Goal: Task Accomplishment & Management: Use online tool/utility

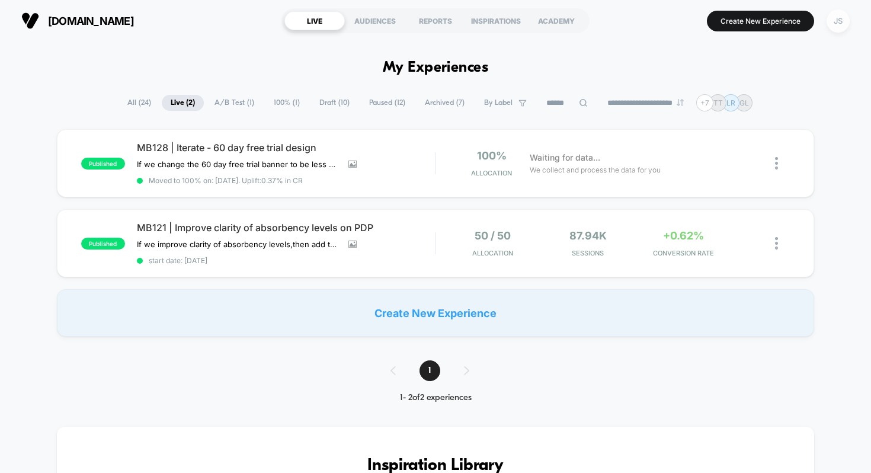
click at [840, 25] on div "JS" at bounding box center [837, 20] width 23 height 23
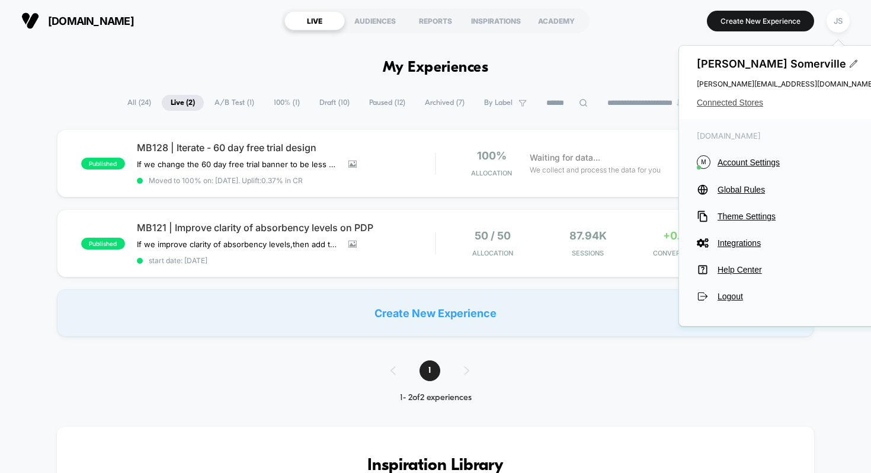
click at [749, 105] on span "Connected Stores" at bounding box center [786, 102] width 178 height 9
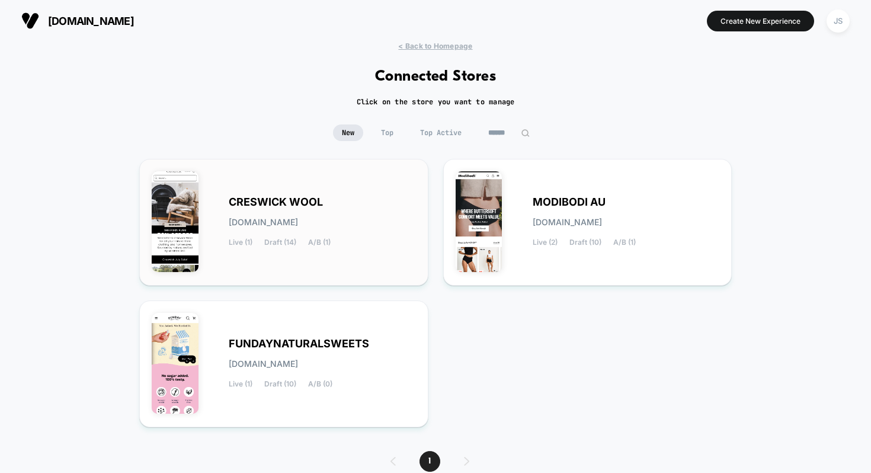
click at [244, 198] on span "CRESWICK WOOL" at bounding box center [276, 202] width 94 height 8
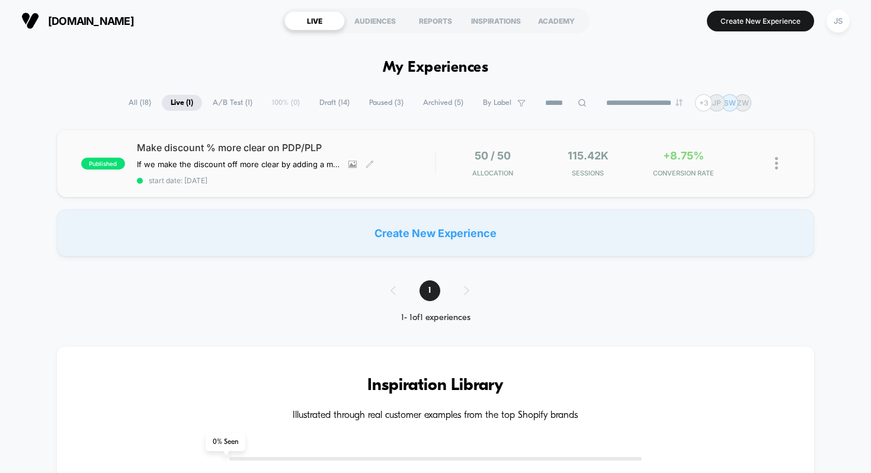
click at [275, 146] on span "Make discount % more clear on PDP/PLP" at bounding box center [286, 148] width 299 height 12
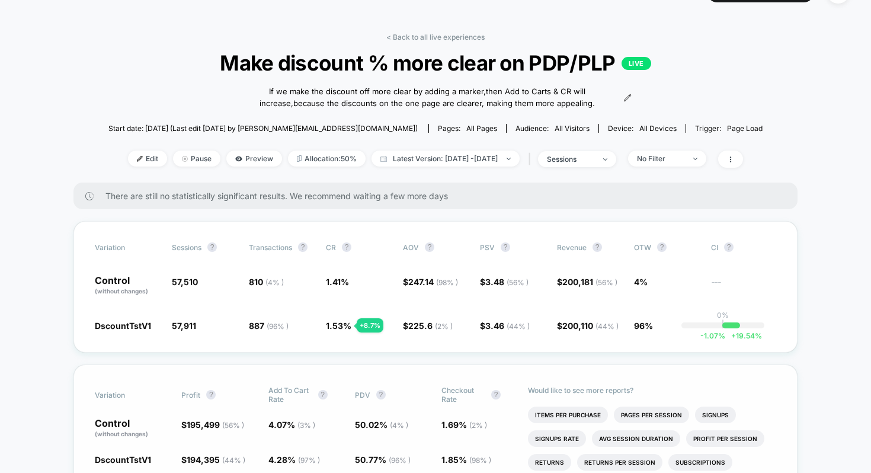
scroll to position [31, 0]
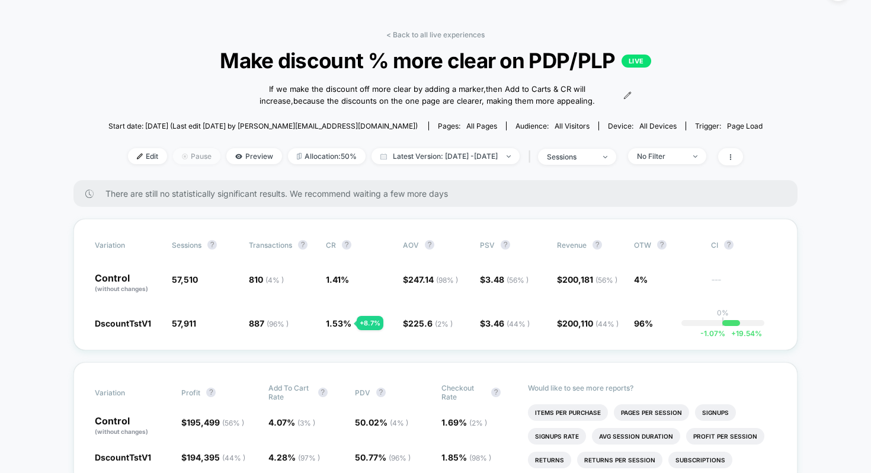
click at [185, 162] on span "Pause" at bounding box center [196, 156] width 47 height 16
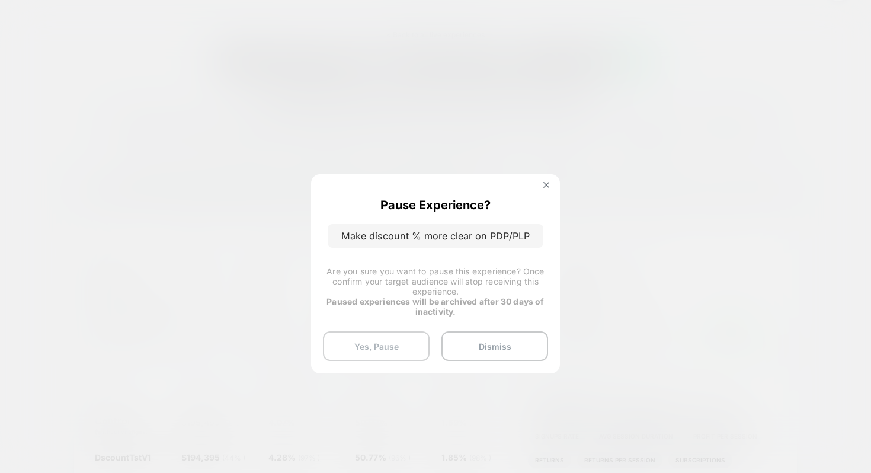
click at [410, 352] on button "Yes, Pause" at bounding box center [376, 346] width 107 height 30
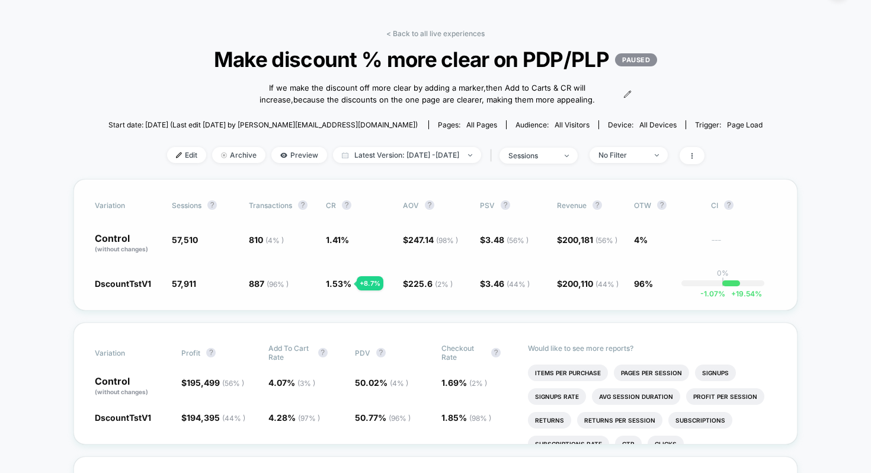
scroll to position [36, 0]
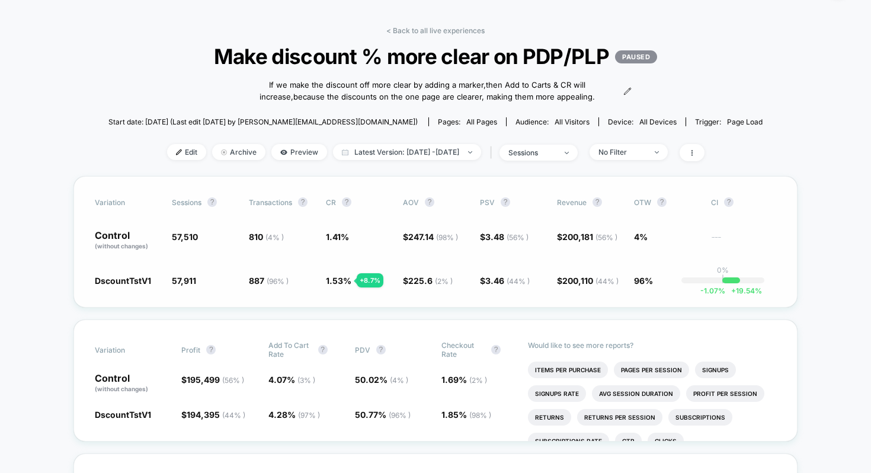
click at [506, 307] on div "Variation Sessions ? Transactions ? CR ? AOV ? PSV ? Revenue ? OTW ? CI ? Contr…" at bounding box center [435, 241] width 724 height 131
click at [617, 156] on div "No Filter" at bounding box center [621, 151] width 47 height 9
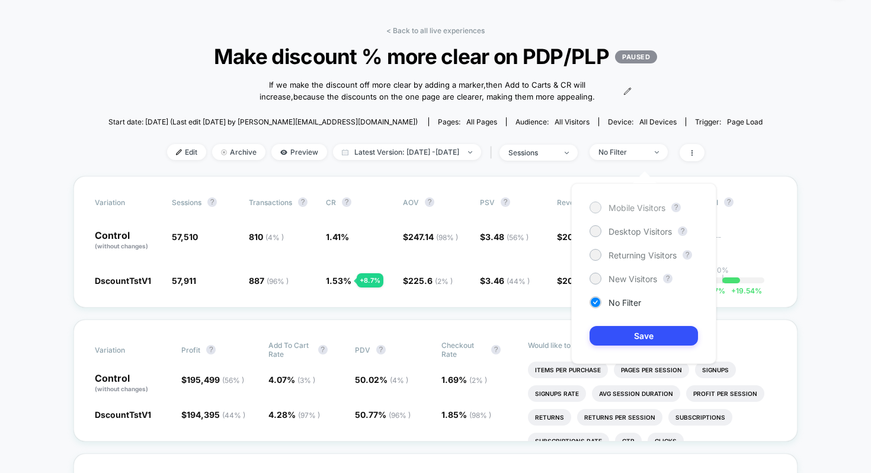
click at [620, 206] on span "Mobile Visitors" at bounding box center [636, 208] width 57 height 10
click at [615, 336] on button "Save" at bounding box center [643, 336] width 108 height 20
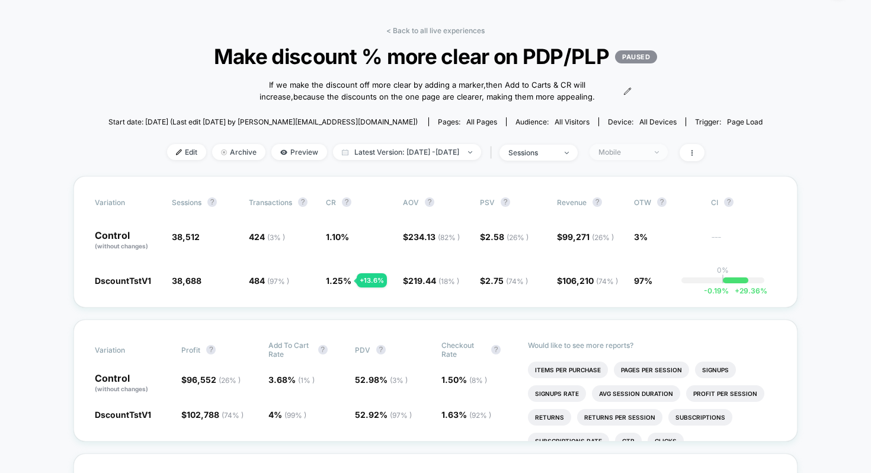
click at [646, 156] on div "Mobile" at bounding box center [621, 151] width 47 height 9
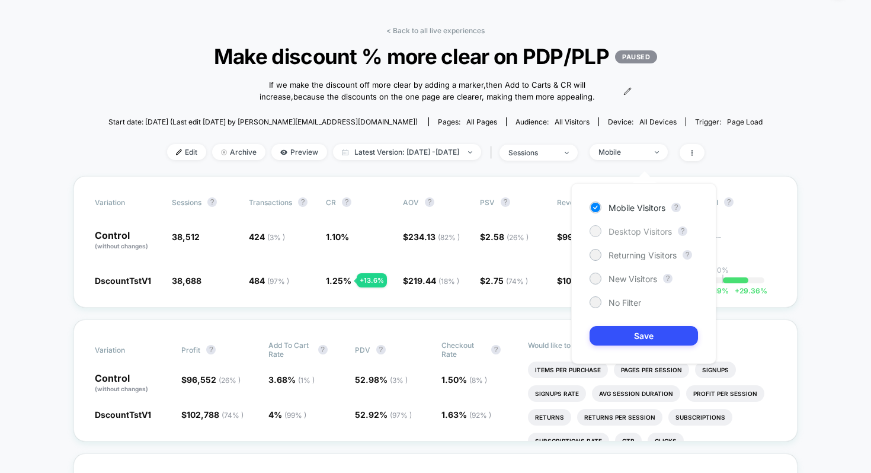
click at [627, 226] on span "Desktop Visitors" at bounding box center [639, 231] width 63 height 10
click at [609, 336] on button "Save" at bounding box center [643, 336] width 108 height 20
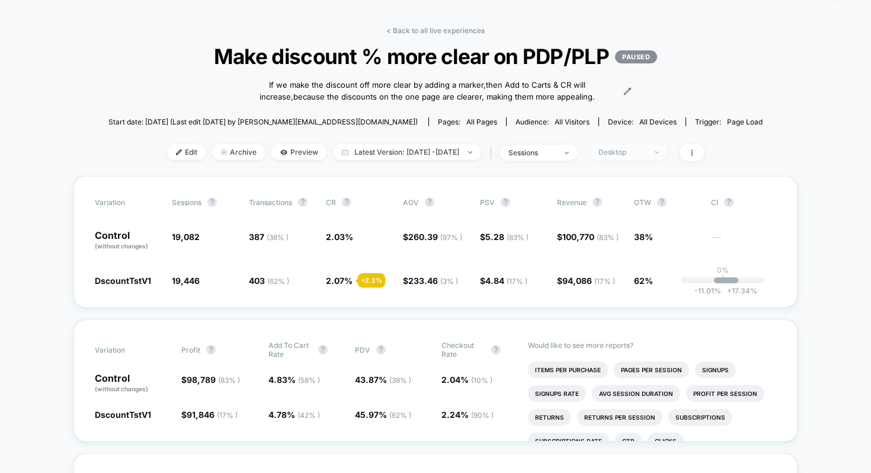
click at [644, 156] on div "Desktop" at bounding box center [621, 151] width 47 height 9
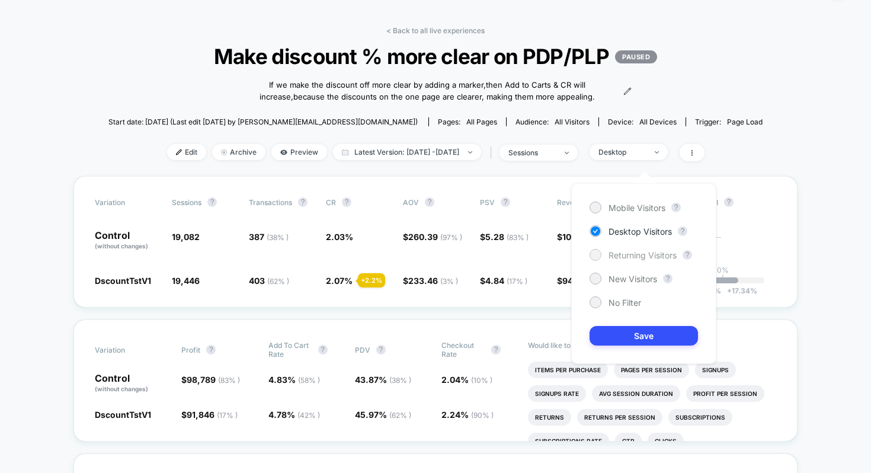
click at [629, 256] on span "Returning Visitors" at bounding box center [642, 255] width 68 height 10
click at [624, 335] on button "Save" at bounding box center [643, 336] width 108 height 20
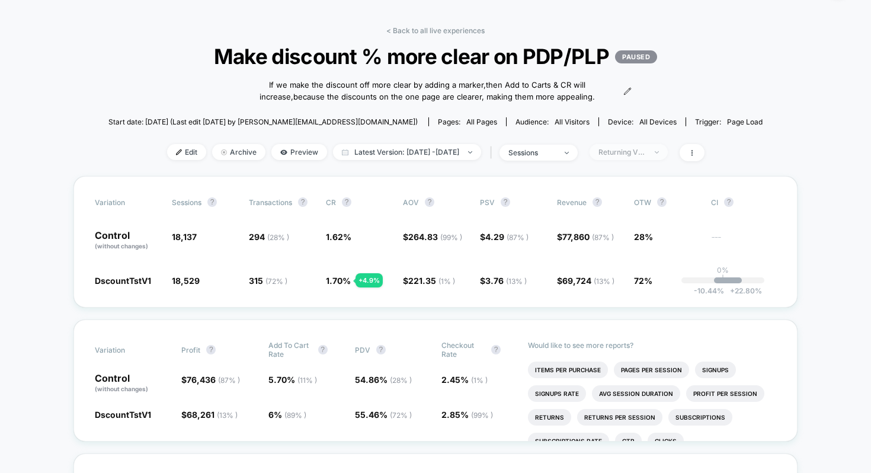
click at [646, 156] on div "Returning Visitors" at bounding box center [621, 151] width 47 height 9
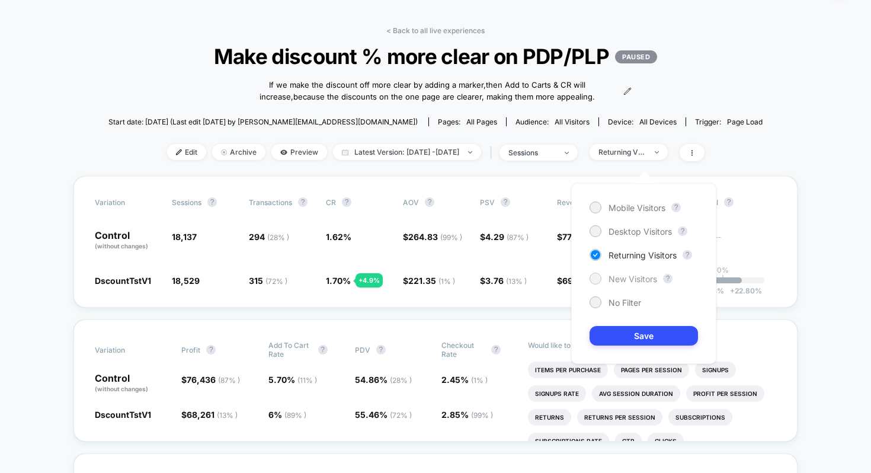
click at [622, 282] on span "New Visitors" at bounding box center [632, 279] width 49 height 10
click at [618, 326] on button "Save" at bounding box center [643, 336] width 108 height 20
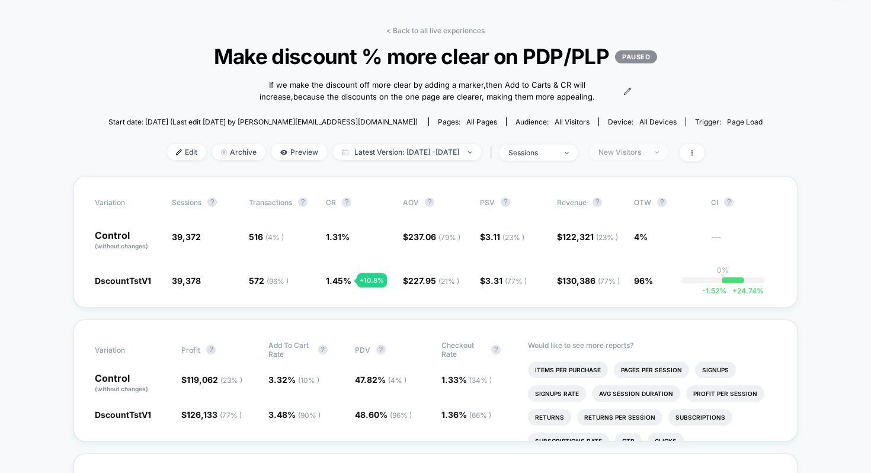
click at [647, 157] on span "New Visitors" at bounding box center [628, 152] width 78 height 16
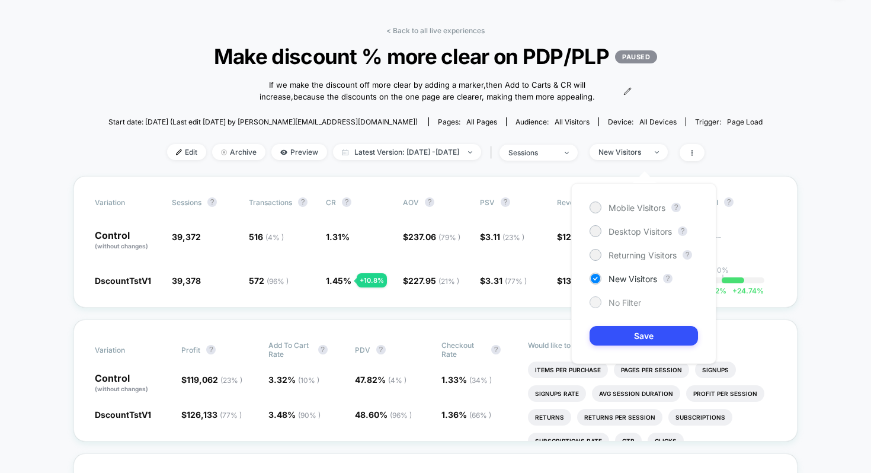
click at [615, 301] on span "No Filter" at bounding box center [624, 302] width 33 height 10
click at [617, 329] on button "Save" at bounding box center [643, 336] width 108 height 20
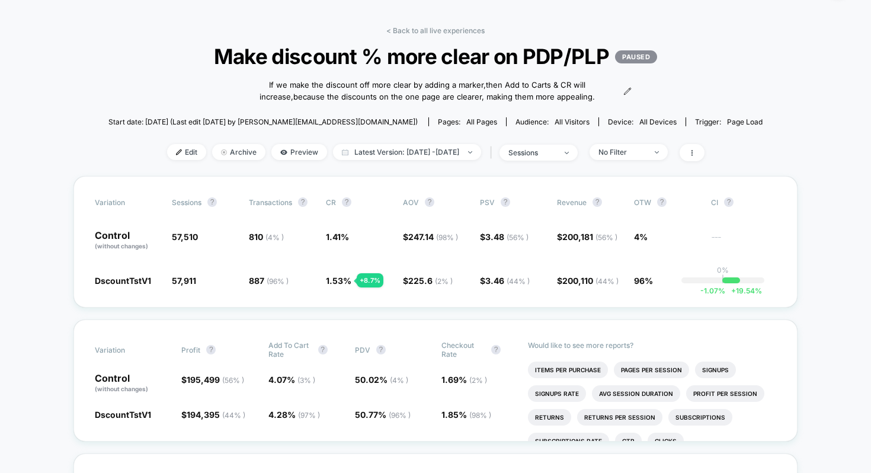
click at [676, 96] on div "< Back to all live experiences Make discount % more clear on PDP/PLP PAUSED If …" at bounding box center [435, 101] width 654 height 150
click at [399, 34] on link "< Back to all live experiences" at bounding box center [435, 30] width 98 height 9
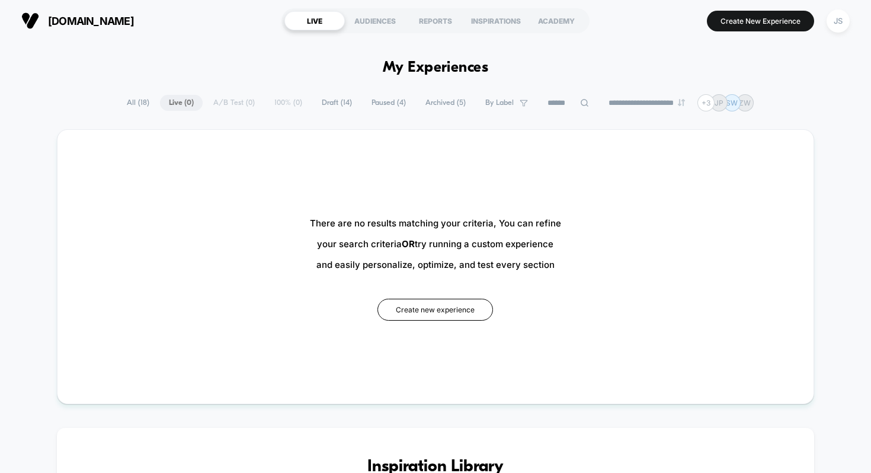
click at [386, 100] on span "Paused ( 4 )" at bounding box center [388, 103] width 52 height 16
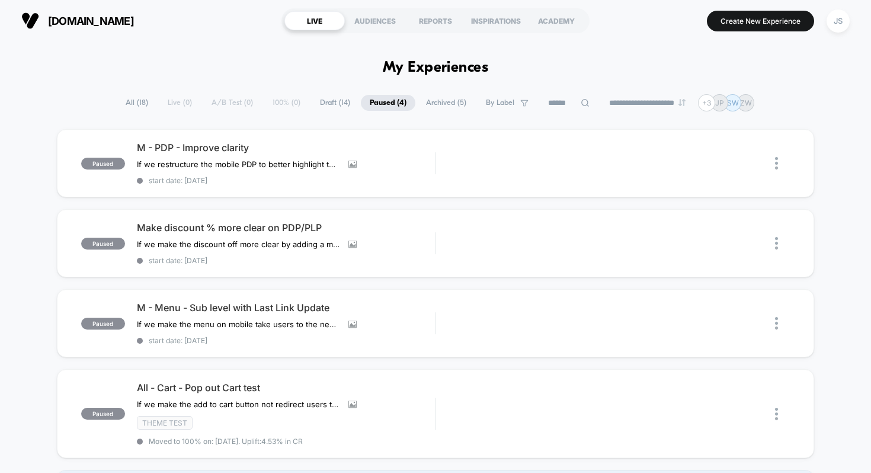
click at [8, 278] on div "paused M - PDP - Improve clarity If we restructure the mobile PDP to better hig…" at bounding box center [435, 323] width 871 height 388
click at [189, 283] on div "paused M - PDP - Improve clarity If we restructure the mobile PDP to better hig…" at bounding box center [435, 323] width 871 height 388
click at [227, 36] on div "creswickwool.com LIVE AUDIENCES REPORTS INSPIRATIONS ACADEMY Create New Experie…" at bounding box center [435, 20] width 871 height 41
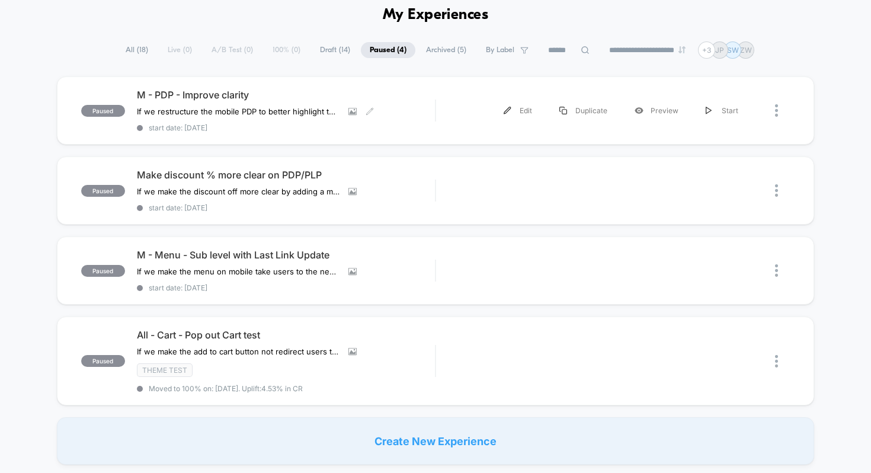
scroll to position [23, 0]
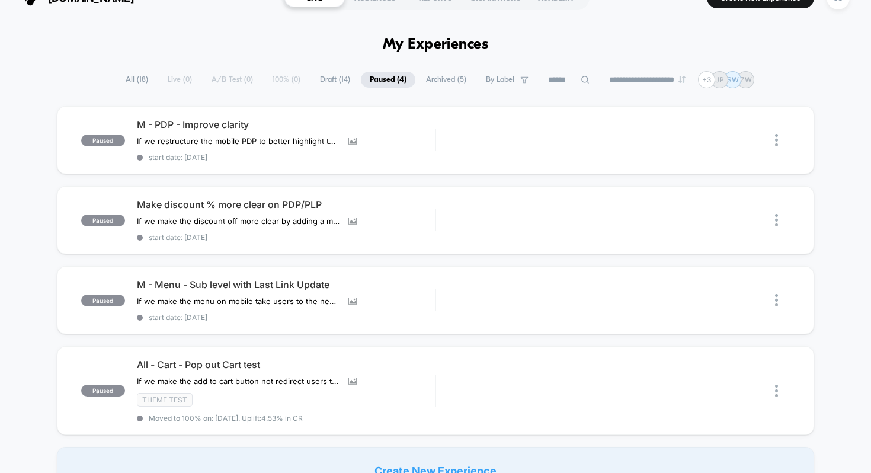
click at [235, 118] on span "M - PDP - Improve clarity" at bounding box center [286, 124] width 299 height 12
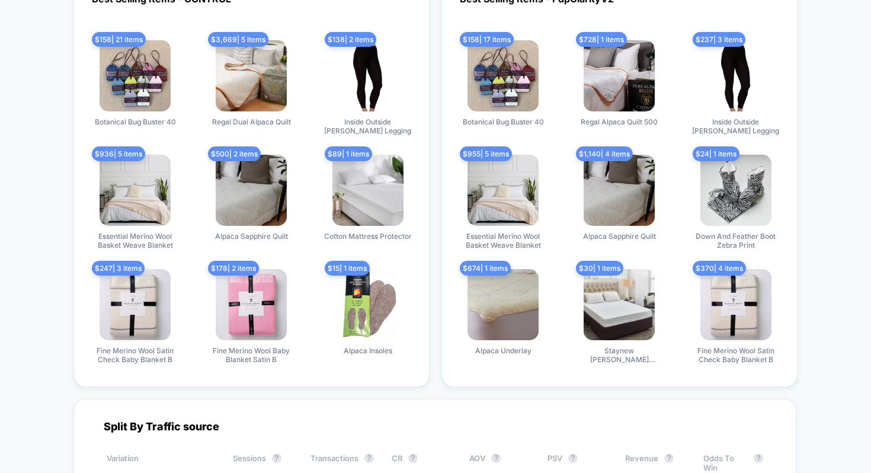
scroll to position [2826, 0]
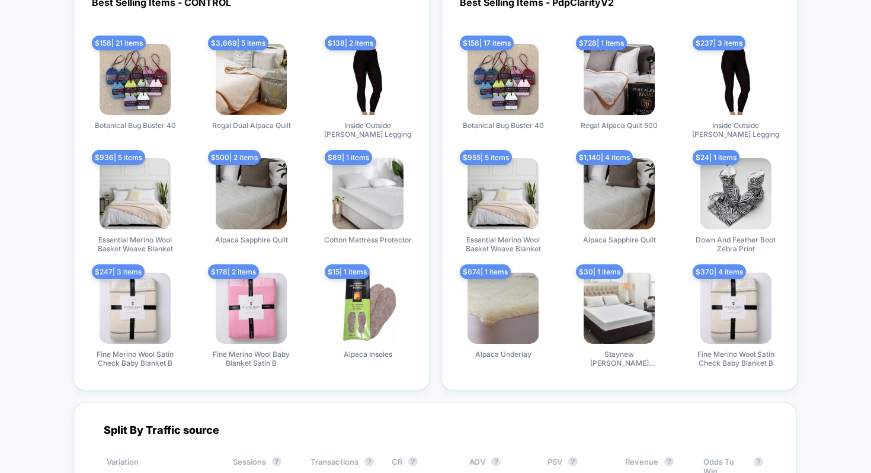
click at [628, 368] on div "Best Selling Items - PdpClarityV2 $ 158 | 17 items Botanical Bug Buster 40 $ 72…" at bounding box center [619, 184] width 356 height 412
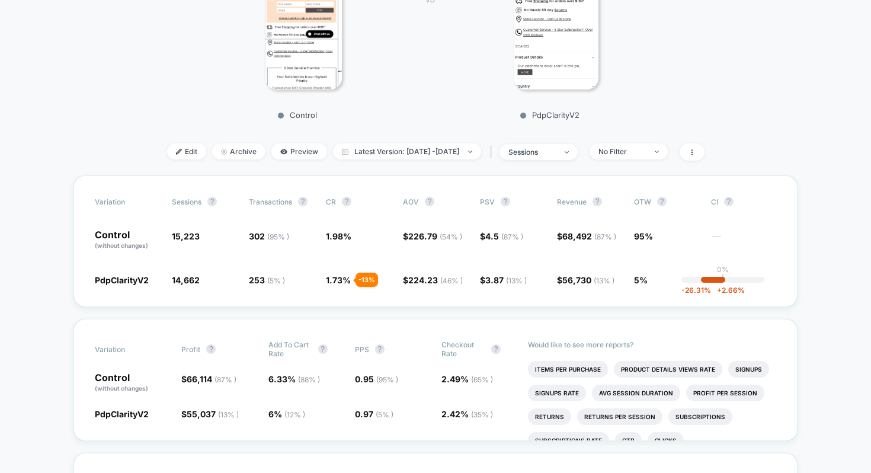
scroll to position [283, 0]
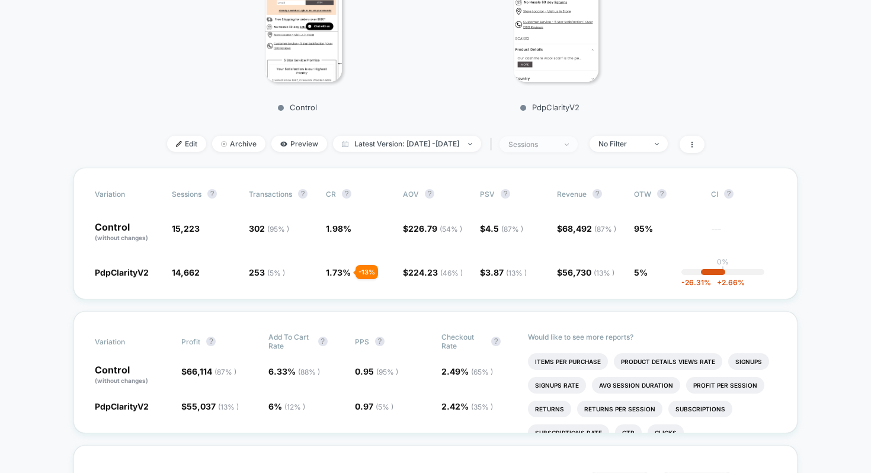
click at [577, 144] on span "sessions" at bounding box center [538, 144] width 78 height 16
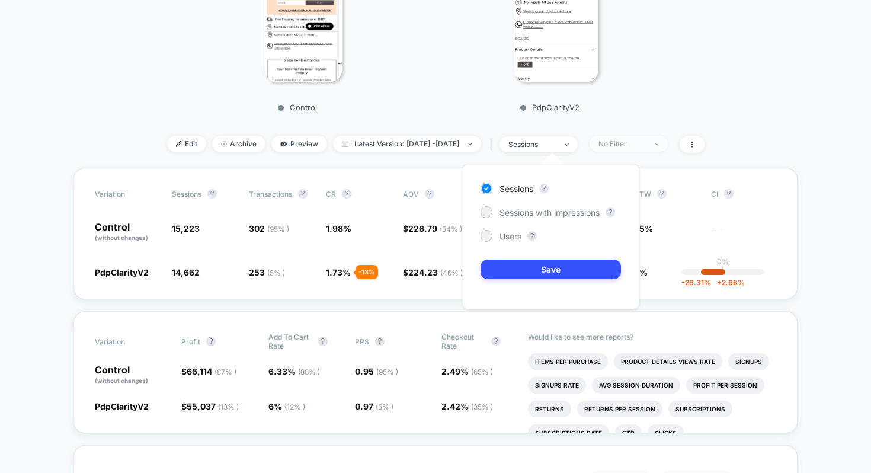
click at [641, 146] on div "No Filter" at bounding box center [621, 143] width 47 height 9
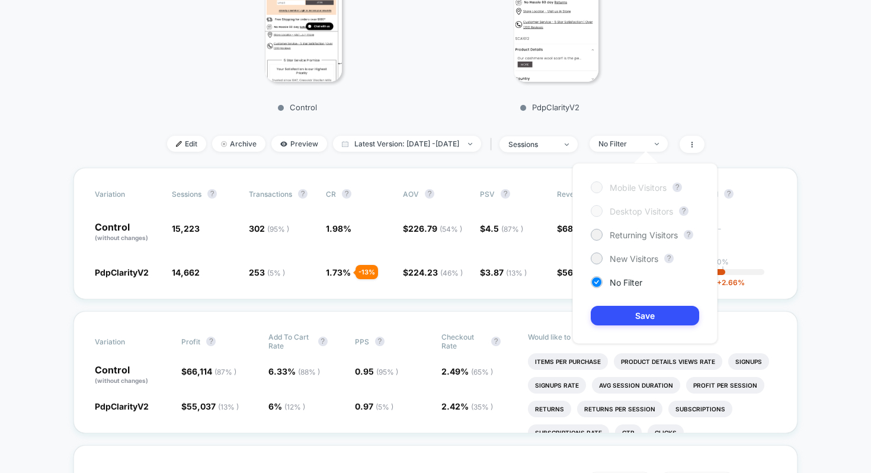
click at [627, 195] on div "Mobile Visitors ? Desktop Visitors ? Returning Visitors ? New Visitors ? No Fil…" at bounding box center [644, 253] width 145 height 181
click at [626, 235] on span "Returning Visitors" at bounding box center [643, 235] width 68 height 10
click at [641, 323] on button "Save" at bounding box center [645, 316] width 108 height 20
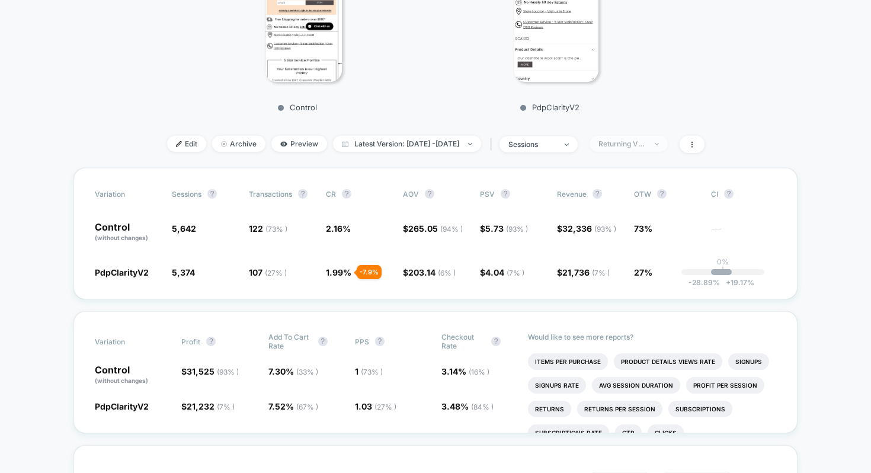
click at [646, 145] on div "Returning Visitors" at bounding box center [621, 143] width 47 height 9
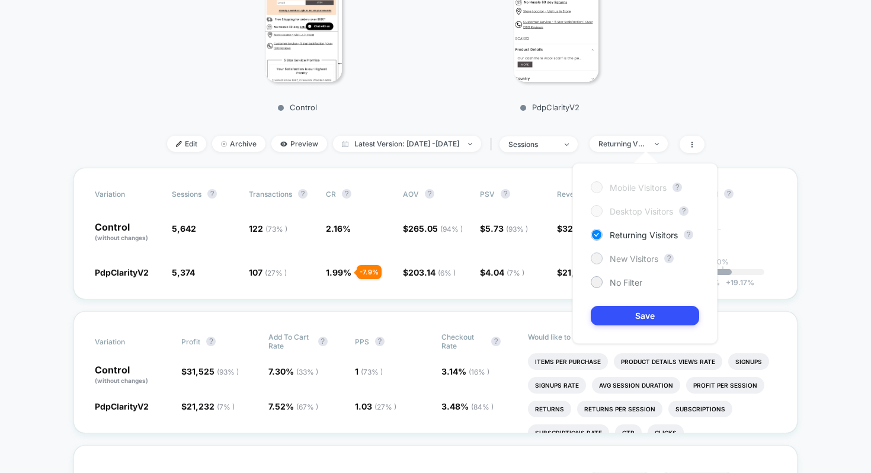
click at [630, 255] on span "New Visitors" at bounding box center [633, 259] width 49 height 10
click at [628, 261] on span "New Visitors" at bounding box center [633, 259] width 49 height 10
click at [641, 315] on button "Save" at bounding box center [645, 316] width 108 height 20
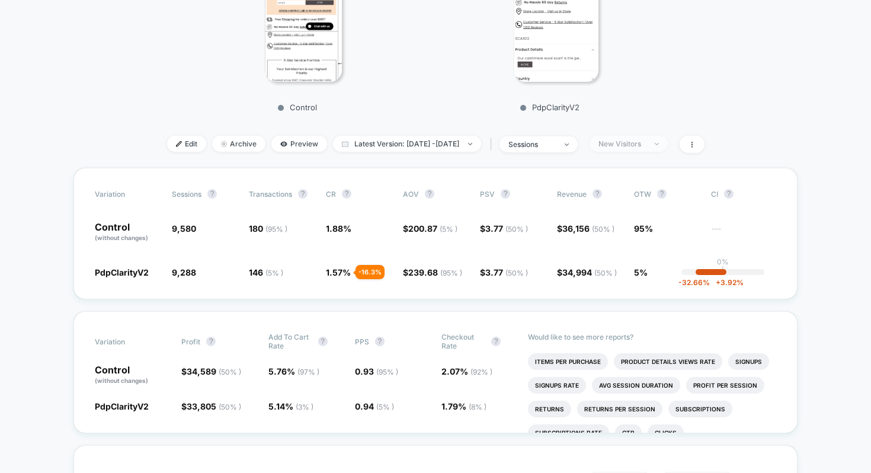
click at [646, 139] on div "New Visitors" at bounding box center [621, 143] width 47 height 9
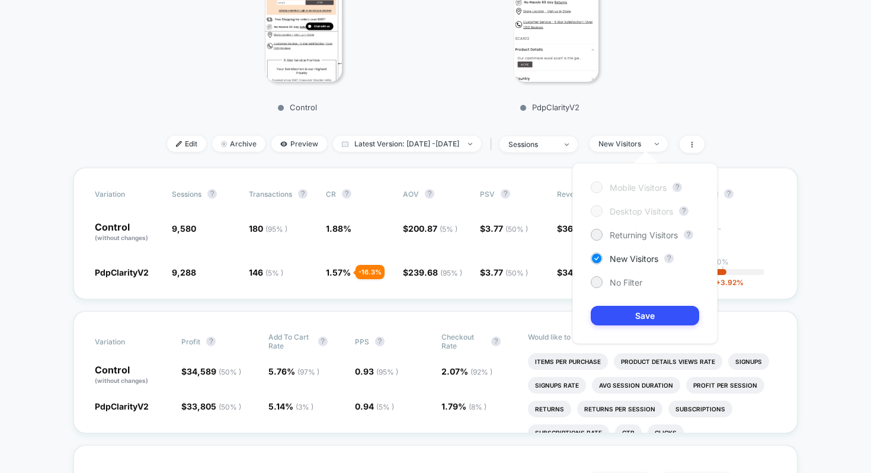
click at [627, 245] on div "Mobile Visitors ? Desktop Visitors ? Returning Visitors ? New Visitors ? No Fil…" at bounding box center [644, 253] width 145 height 181
click at [625, 239] on span "Returning Visitors" at bounding box center [643, 235] width 68 height 10
click at [630, 309] on button "Save" at bounding box center [645, 316] width 108 height 20
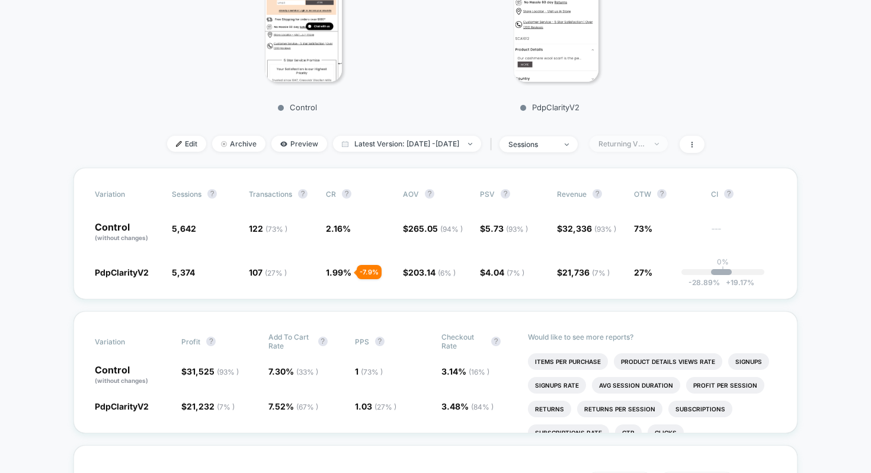
click at [646, 143] on div "Returning Visitors" at bounding box center [621, 143] width 47 height 9
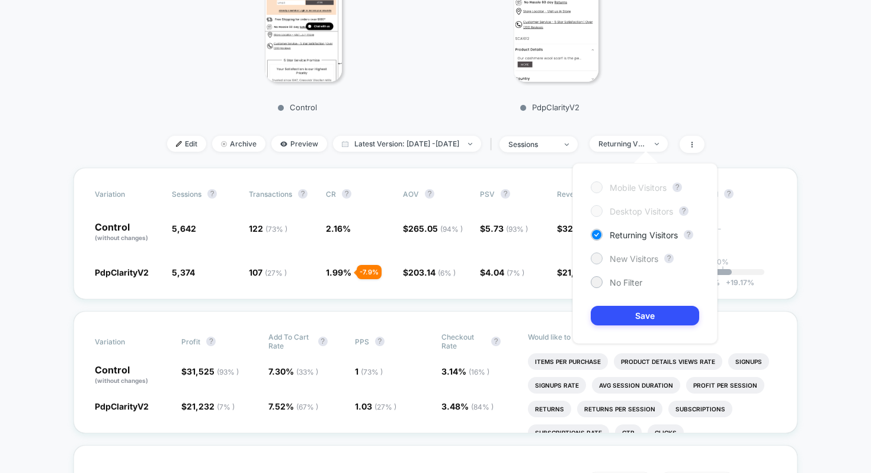
click at [649, 255] on span "New Visitors" at bounding box center [633, 259] width 49 height 10
click at [649, 320] on button "Save" at bounding box center [645, 316] width 108 height 20
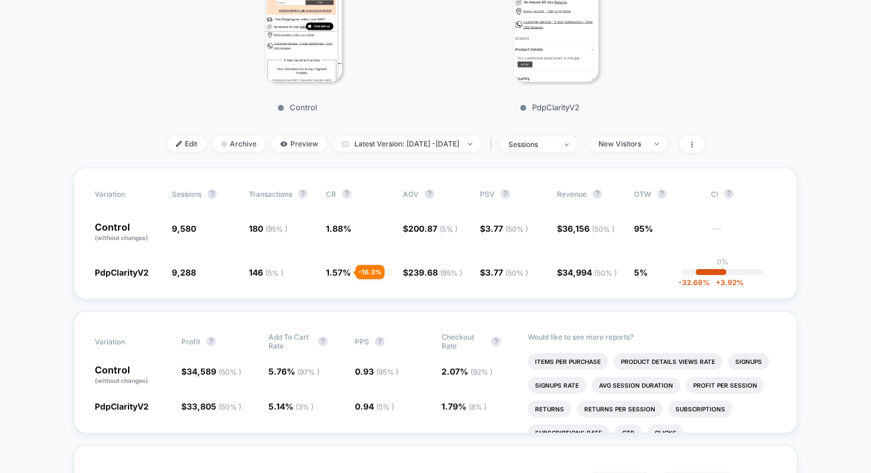
click at [673, 98] on div "Control VS PdpClarityV2" at bounding box center [429, 3] width 649 height 227
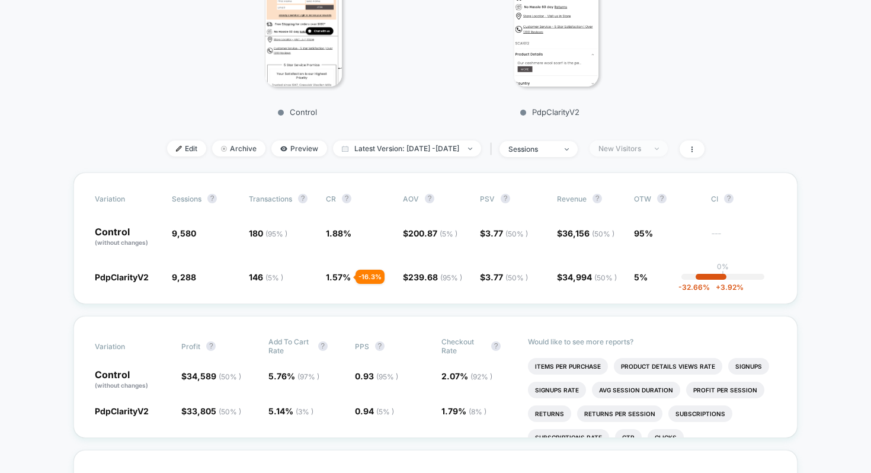
click at [644, 154] on span "New Visitors" at bounding box center [628, 148] width 78 height 16
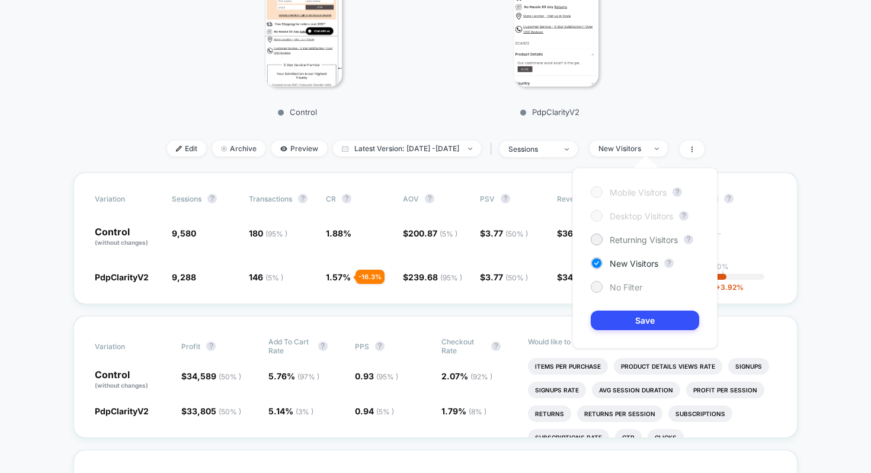
click at [622, 283] on span "No Filter" at bounding box center [625, 287] width 33 height 10
click at [633, 313] on button "Save" at bounding box center [645, 320] width 108 height 20
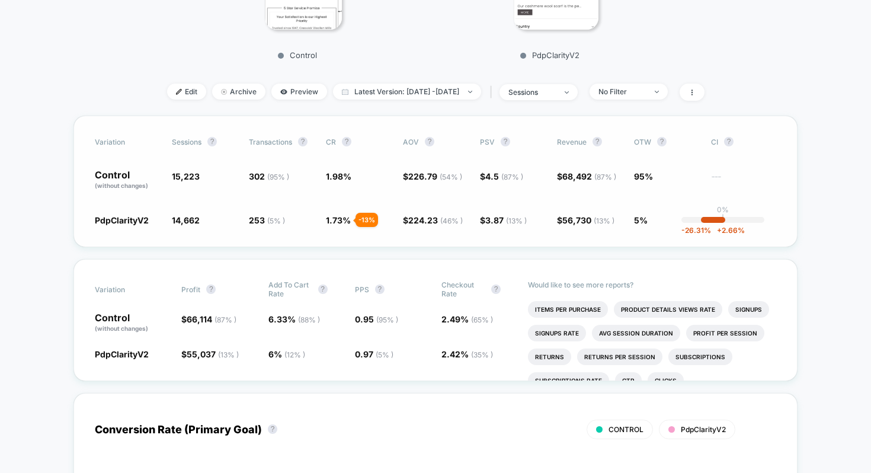
scroll to position [340, 0]
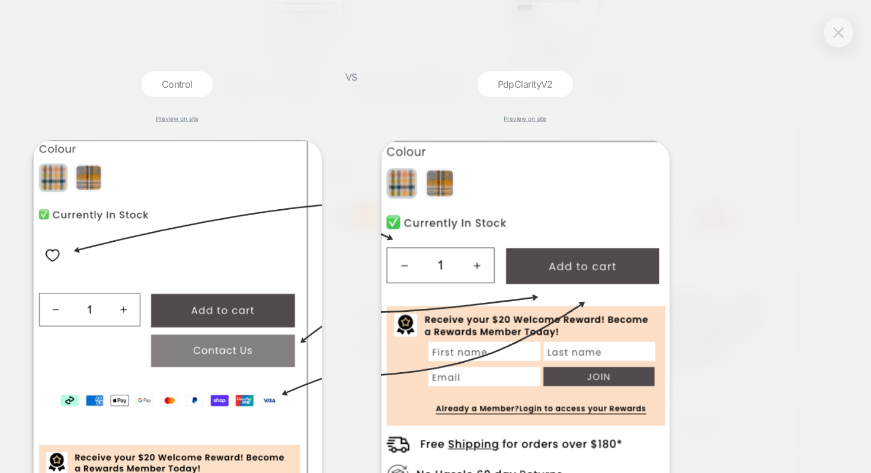
click at [846, 38] on button at bounding box center [838, 33] width 18 height 18
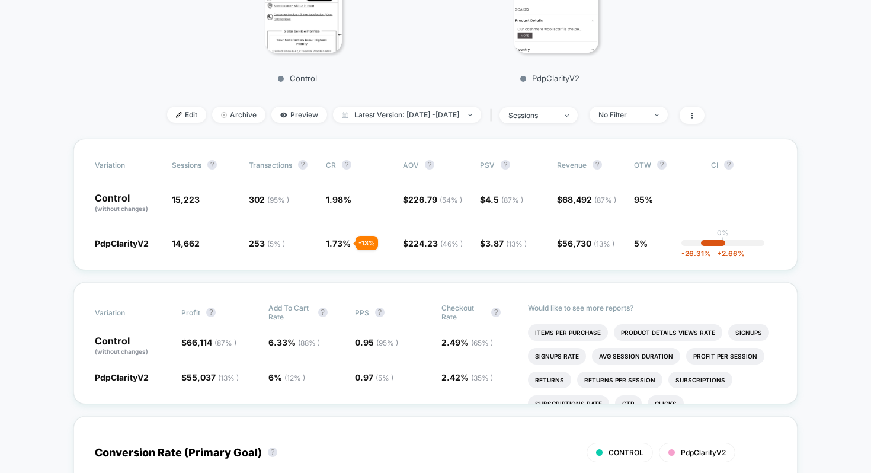
scroll to position [311, 0]
click at [646, 111] on div "No Filter" at bounding box center [621, 115] width 47 height 9
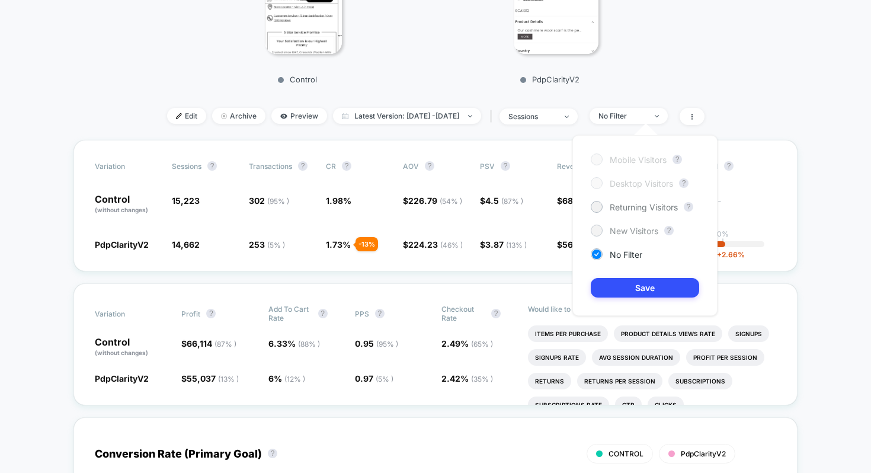
click at [631, 229] on span "New Visitors" at bounding box center [633, 231] width 49 height 10
click at [621, 204] on span "Returning Visitors" at bounding box center [643, 207] width 68 height 10
click at [634, 290] on button "Save" at bounding box center [645, 288] width 108 height 20
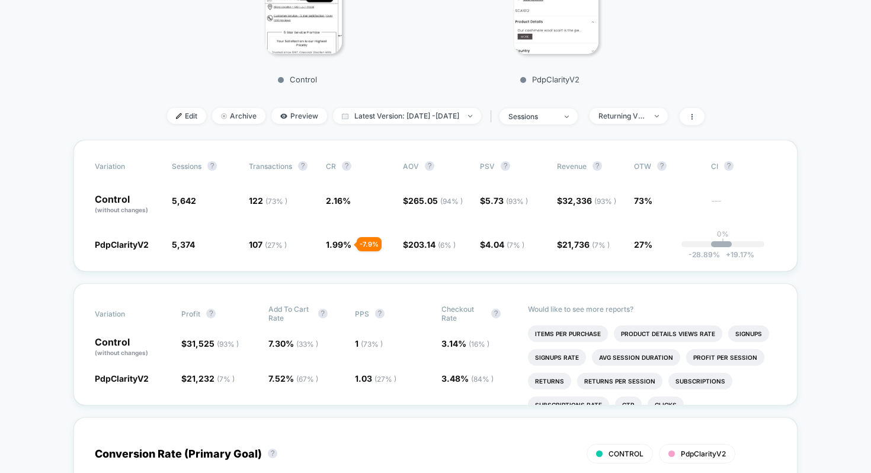
click at [639, 120] on span "Returning Visitors" at bounding box center [628, 116] width 78 height 16
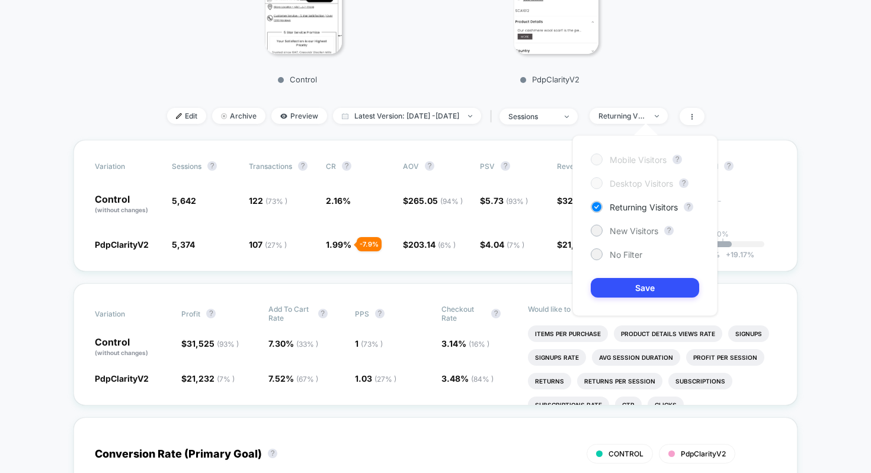
click at [629, 224] on div "Mobile Visitors ? Desktop Visitors ? Returning Visitors ? New Visitors ? No Fil…" at bounding box center [644, 225] width 145 height 181
click at [628, 232] on span "New Visitors" at bounding box center [633, 231] width 49 height 10
click at [635, 290] on button "Save" at bounding box center [645, 288] width 108 height 20
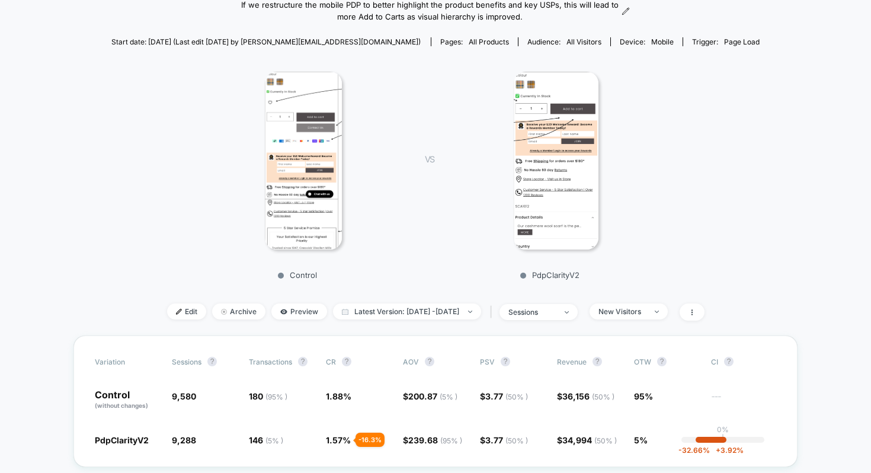
scroll to position [79, 0]
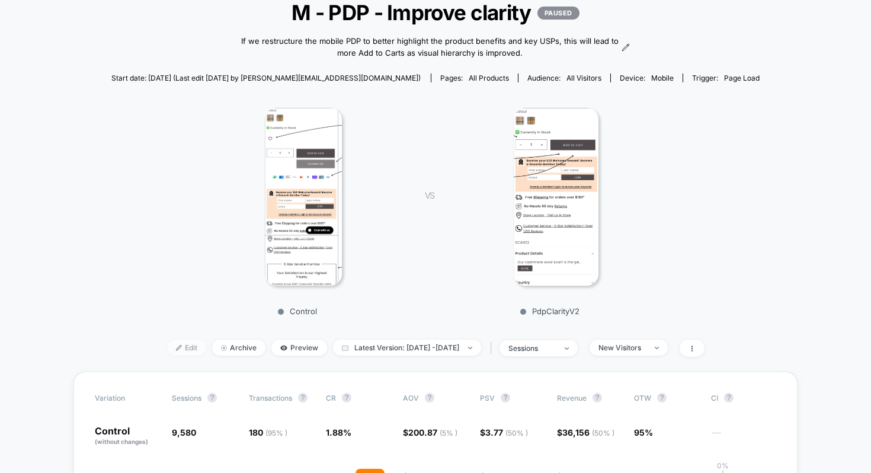
click at [167, 341] on span "Edit" at bounding box center [186, 347] width 39 height 16
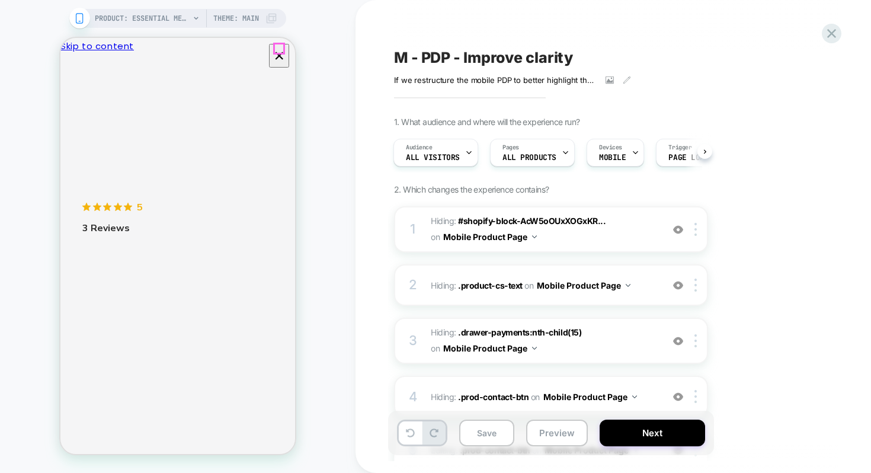
click at [65, 88] on icon "Close" at bounding box center [65, 88] width 0 height 0
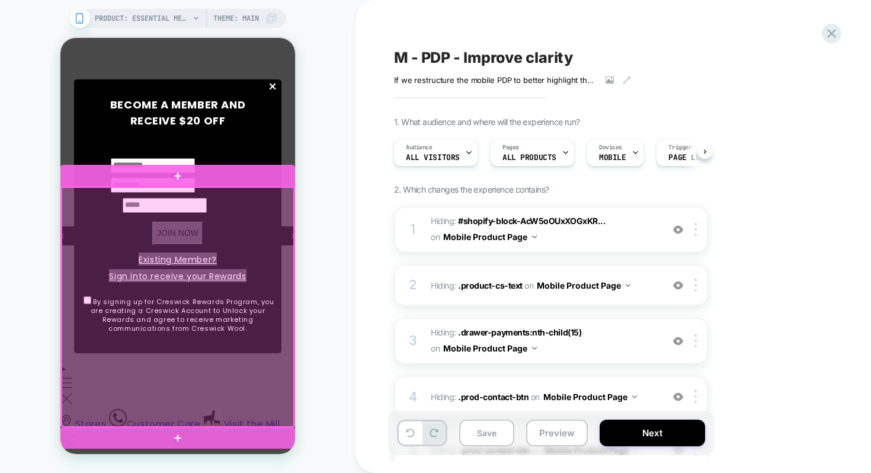
scroll to position [850, 0]
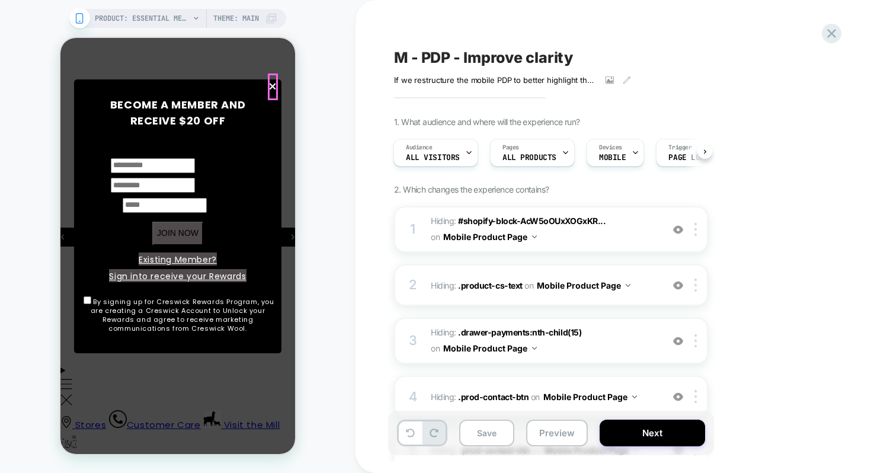
click at [277, 89] on span "×" at bounding box center [273, 86] width 10 height 27
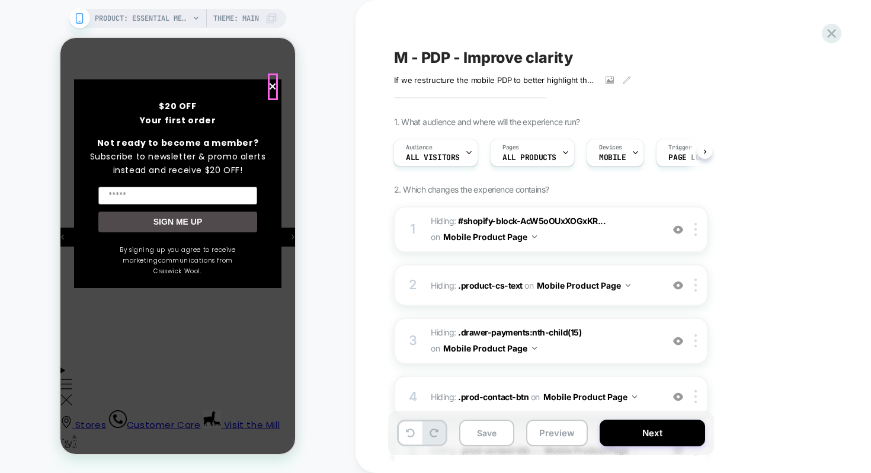
click at [274, 94] on span "×" at bounding box center [273, 86] width 10 height 27
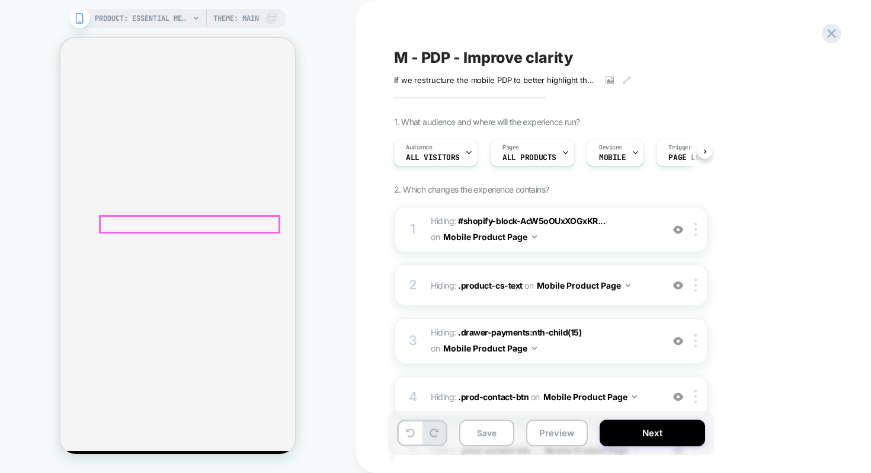
scroll to position [631, 0]
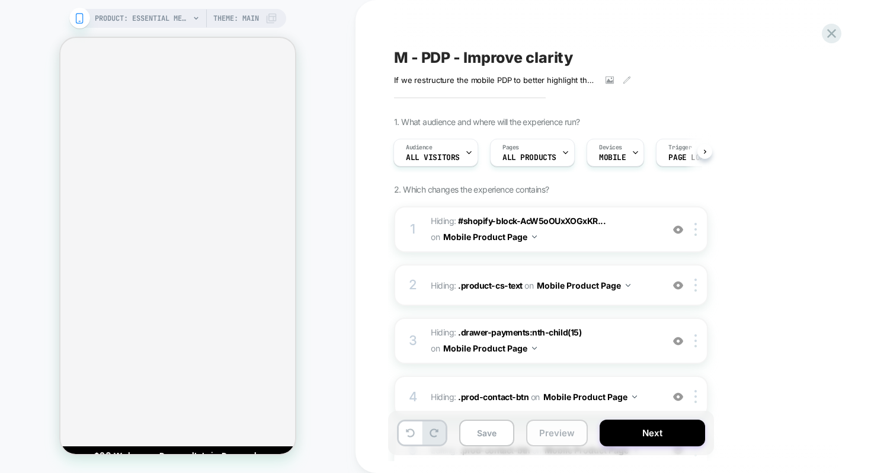
click at [557, 431] on button "Preview" at bounding box center [557, 432] width 62 height 27
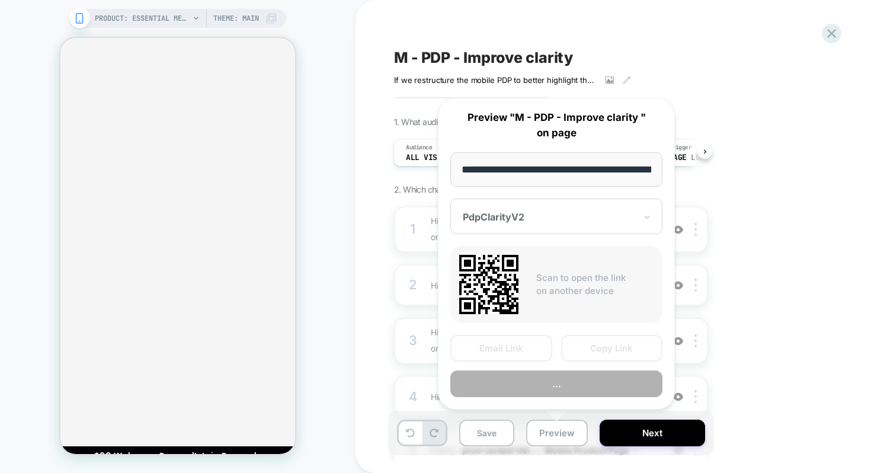
scroll to position [0, 215]
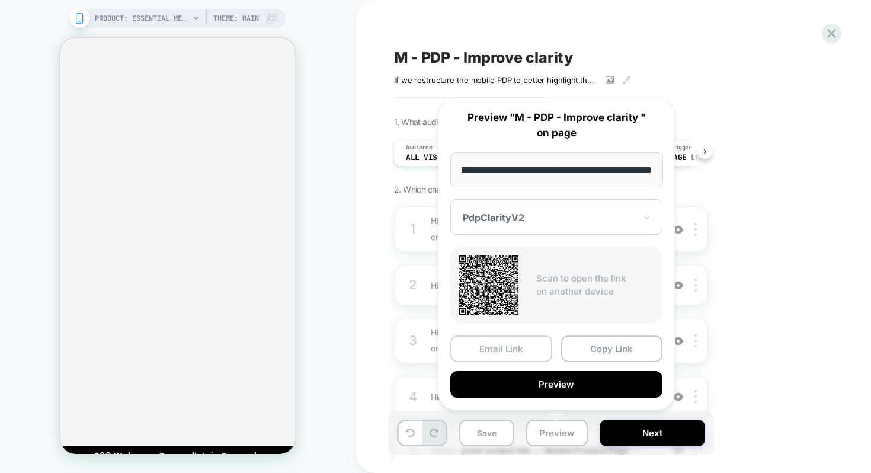
click at [514, 351] on button "Email Link" at bounding box center [501, 348] width 102 height 27
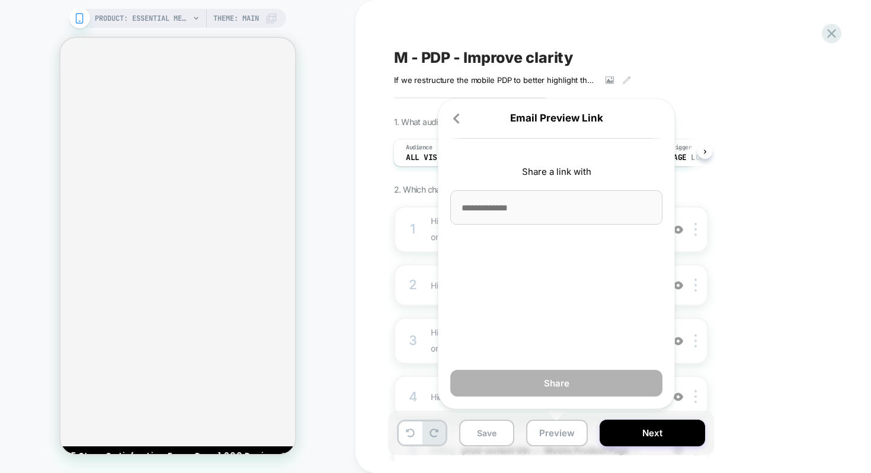
click at [509, 206] on input at bounding box center [556, 207] width 212 height 34
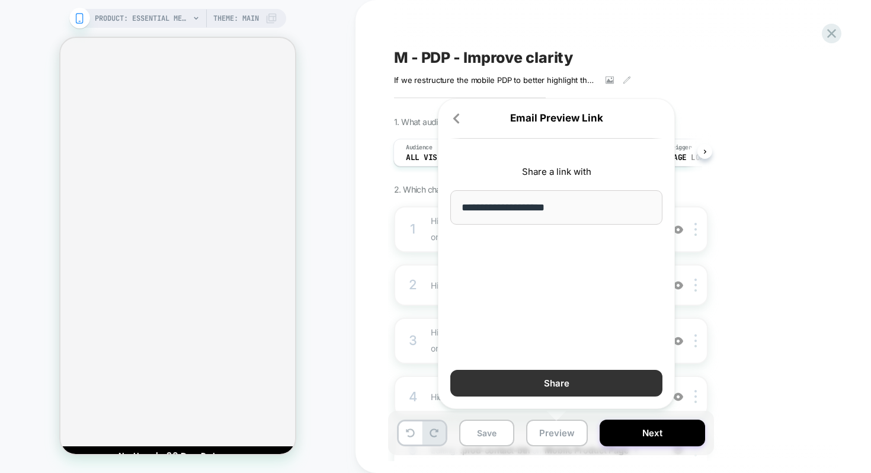
type input "**********"
click at [533, 377] on button "Share" at bounding box center [556, 383] width 212 height 27
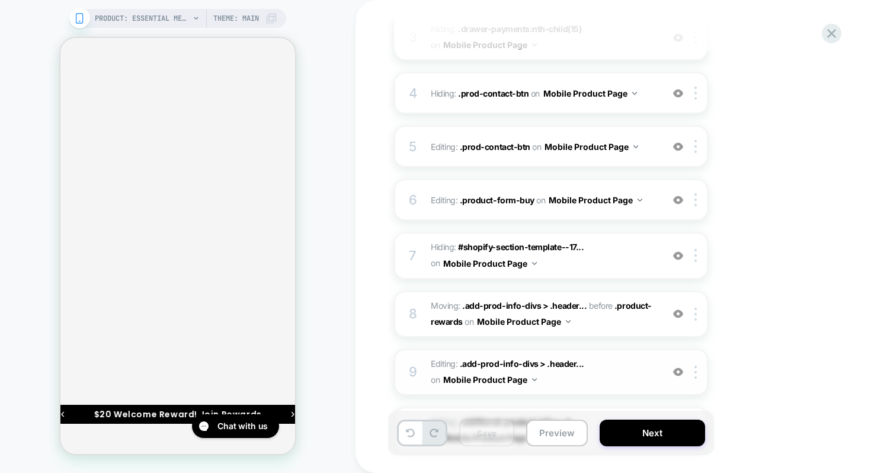
scroll to position [302, 0]
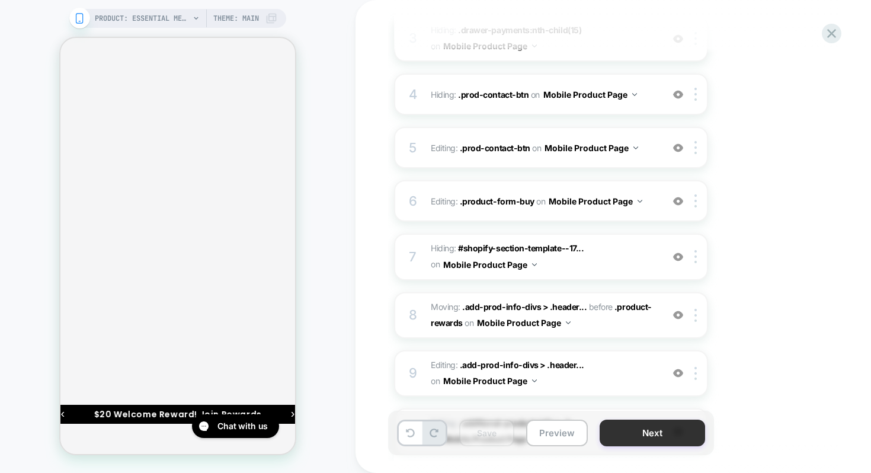
click at [635, 429] on button "Next" at bounding box center [651, 432] width 105 height 27
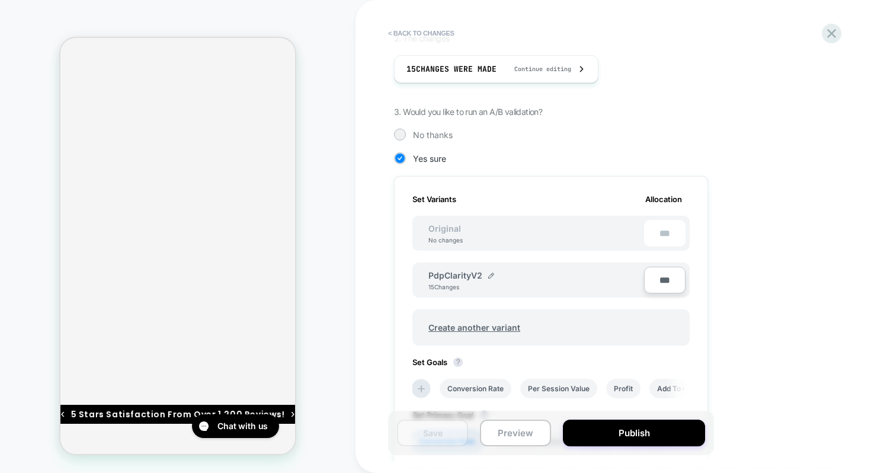
scroll to position [205, 0]
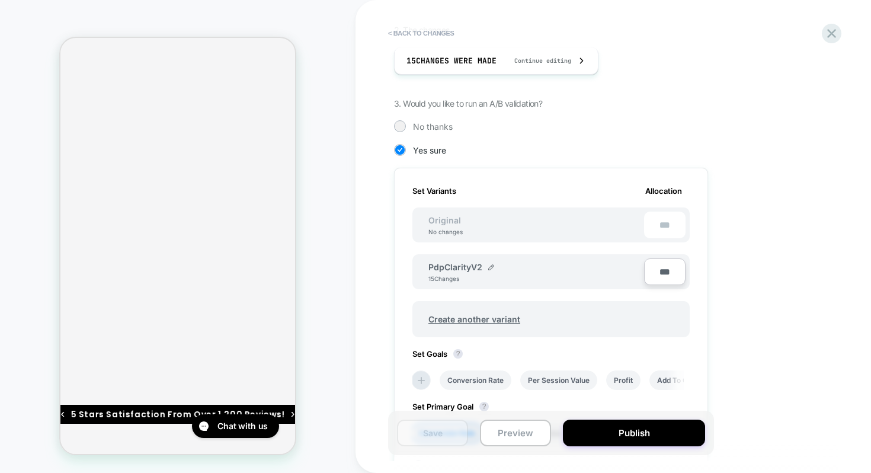
click at [475, 232] on div "Original No changes ***" at bounding box center [550, 224] width 277 height 35
click at [464, 220] on span "Original" at bounding box center [444, 220] width 56 height 10
click at [446, 219] on span "Original" at bounding box center [444, 220] width 56 height 10
click at [483, 316] on span "Create another variant" at bounding box center [473, 319] width 115 height 28
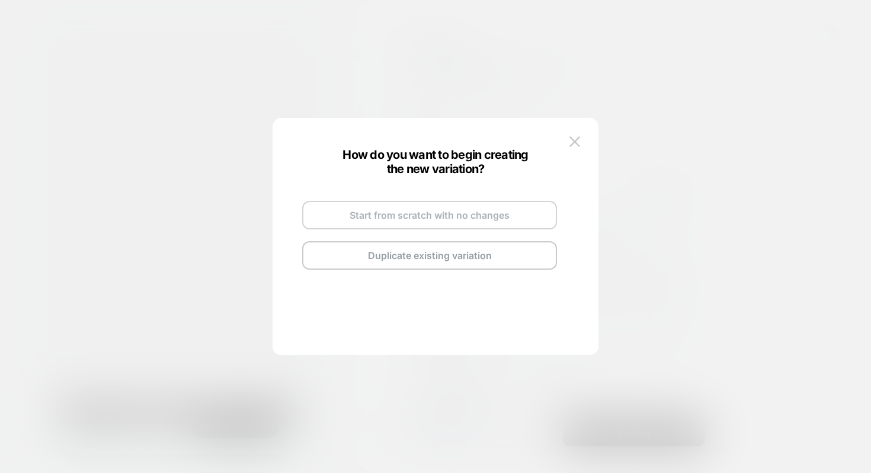
click at [413, 223] on button "Start from scratch with no changes" at bounding box center [429, 215] width 255 height 28
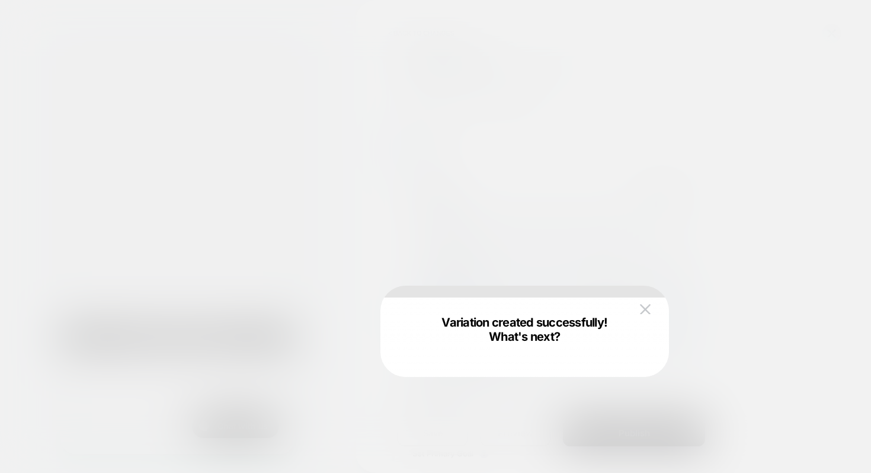
scroll to position [710, 0]
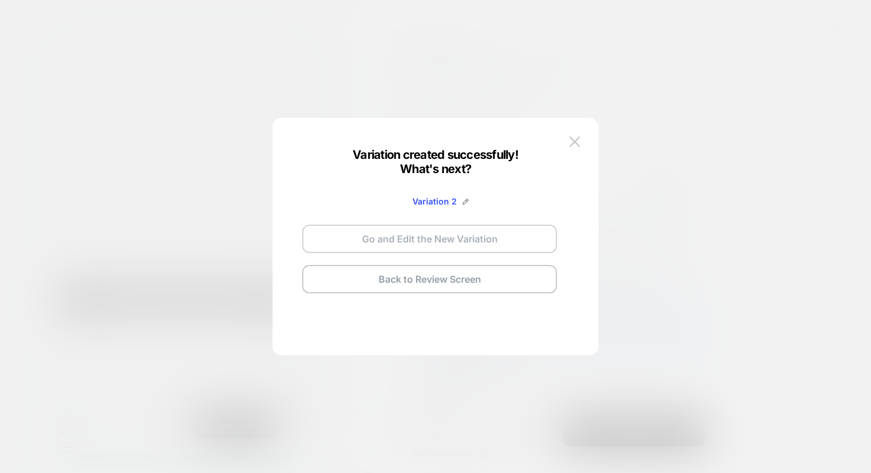
click at [421, 246] on button "Go and Edit the New Variation" at bounding box center [429, 238] width 255 height 28
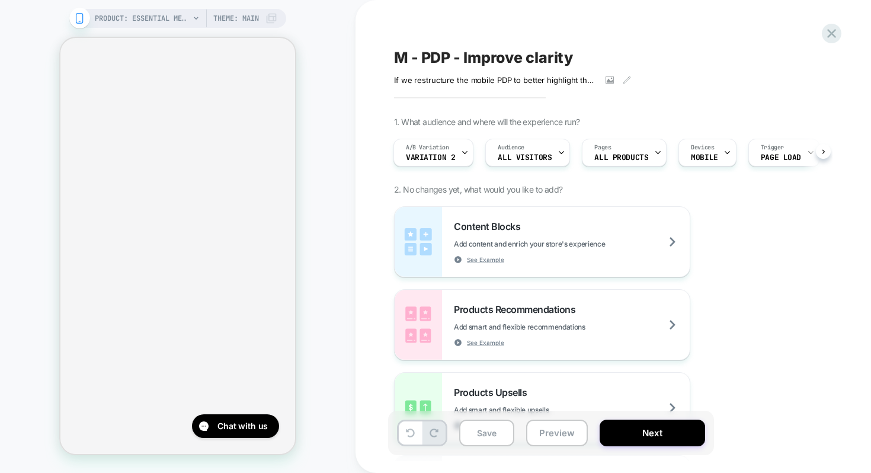
scroll to position [485, 0]
click at [838, 35] on icon at bounding box center [831, 33] width 16 height 16
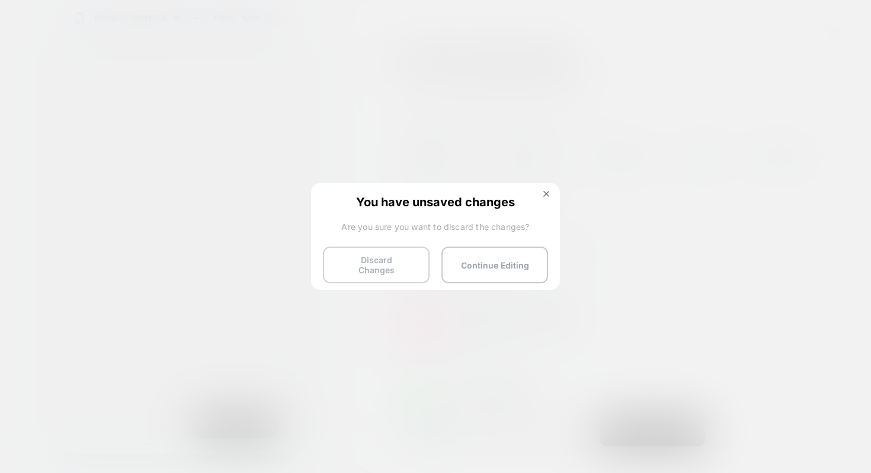
click at [383, 263] on button "Discard Changes" at bounding box center [376, 264] width 107 height 37
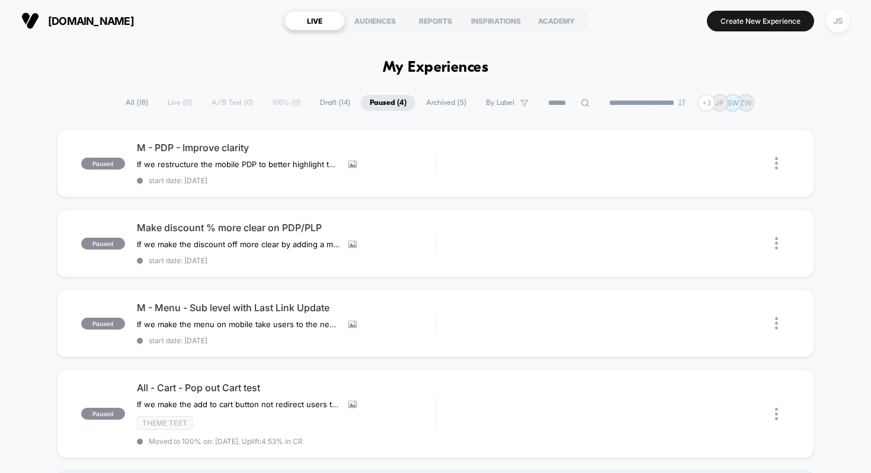
click at [322, 101] on span "Draft ( 14 )" at bounding box center [335, 103] width 48 height 16
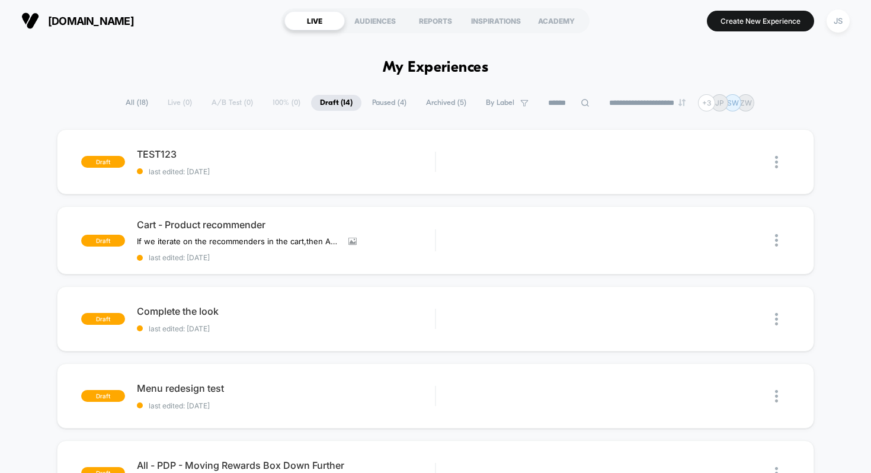
click at [581, 105] on icon at bounding box center [585, 103] width 8 height 8
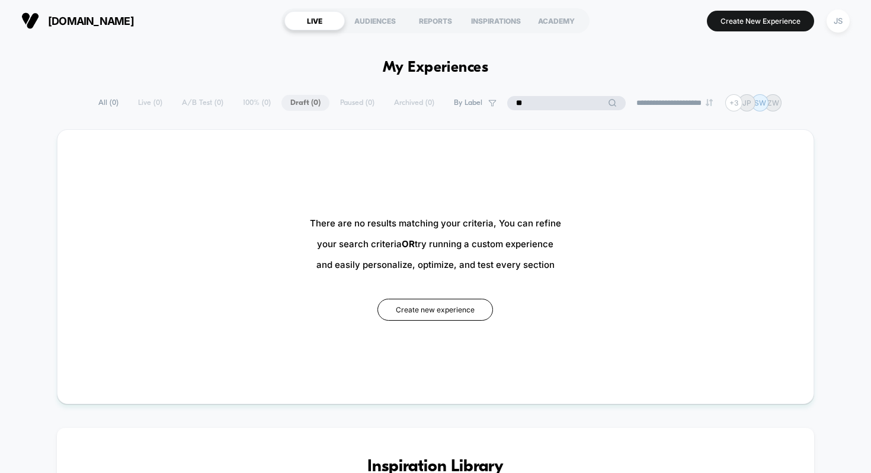
type input "*"
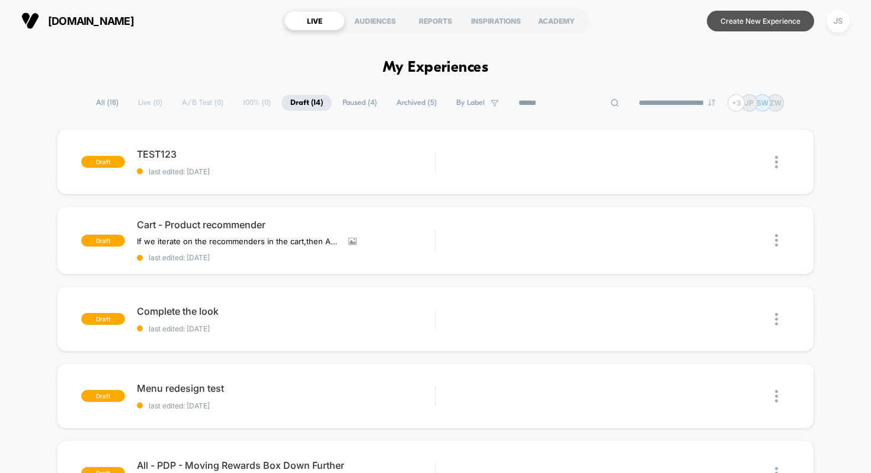
click at [737, 20] on button "Create New Experience" at bounding box center [760, 21] width 107 height 21
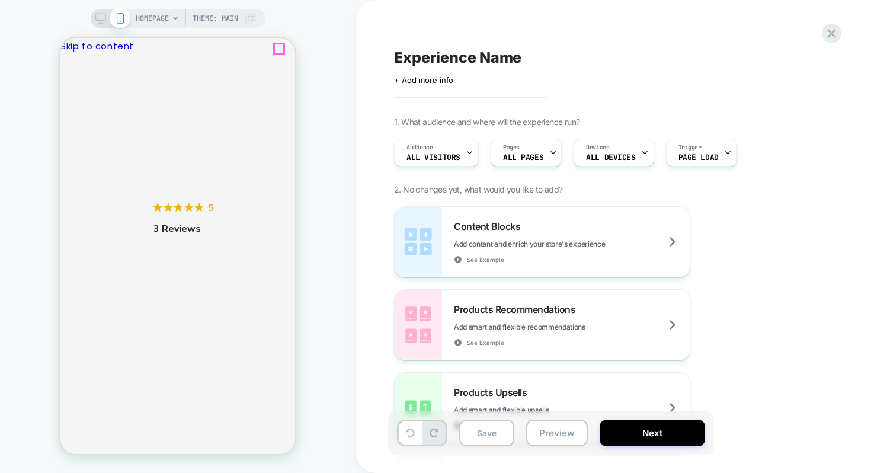
click at [70, 79] on button "Close" at bounding box center [64, 85] width 9 height 12
click at [296, 59] on div "HOMEPAGE Theme: MAIN" at bounding box center [177, 236] width 355 height 449
click at [493, 29] on div "Experience Name Click to edit experience details + Add more info 1. What audien…" at bounding box center [610, 236] width 444 height 449
click at [829, 29] on icon at bounding box center [831, 33] width 16 height 16
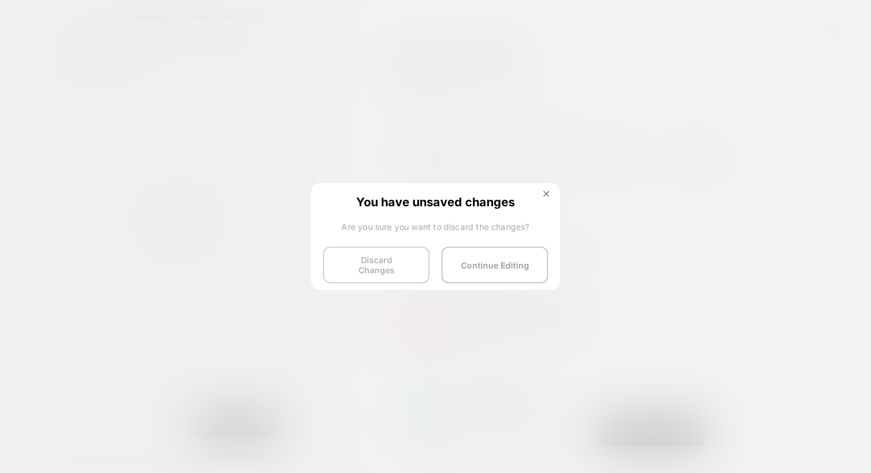
click at [379, 248] on button "Discard Changes" at bounding box center [376, 264] width 107 height 37
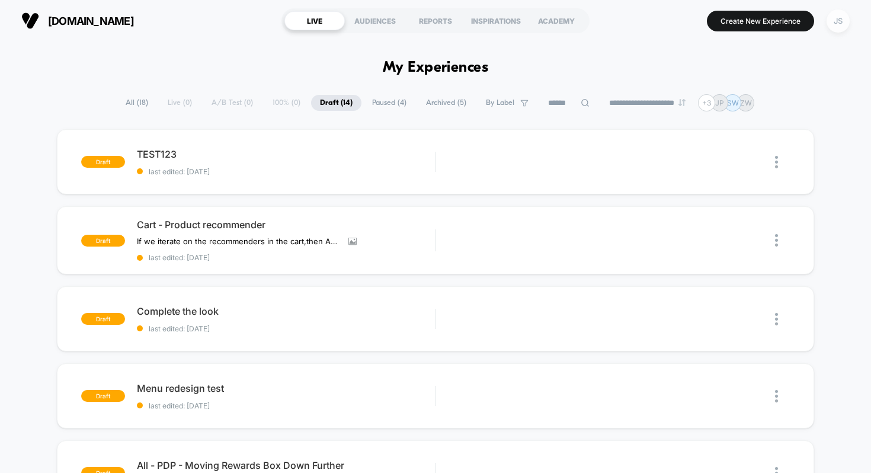
click at [836, 22] on div "JS" at bounding box center [837, 20] width 23 height 23
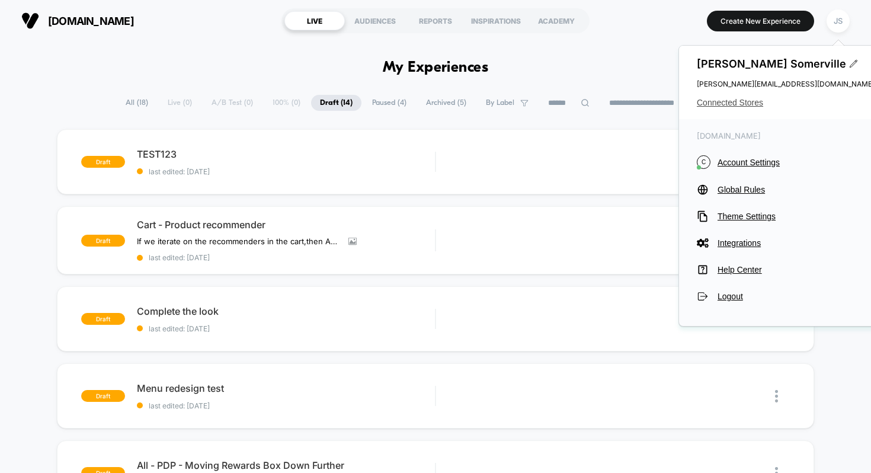
click at [752, 104] on span "Connected Stores" at bounding box center [786, 102] width 178 height 9
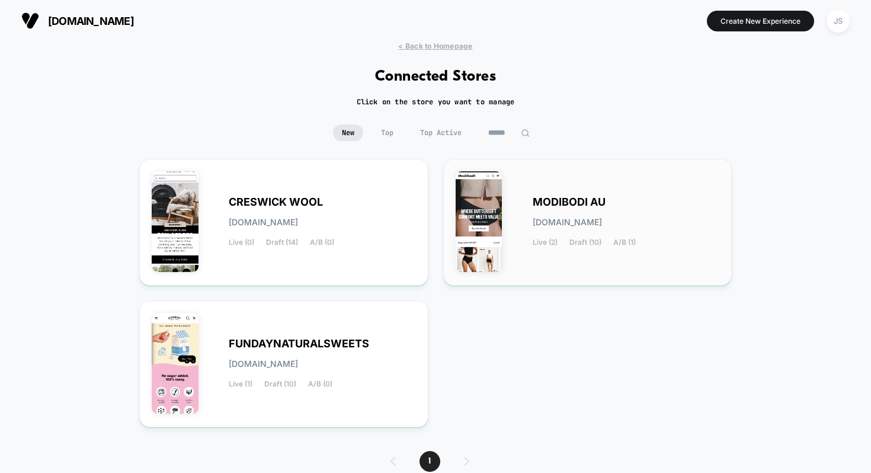
click at [564, 201] on span "MODIBODI AU" at bounding box center [568, 202] width 73 height 8
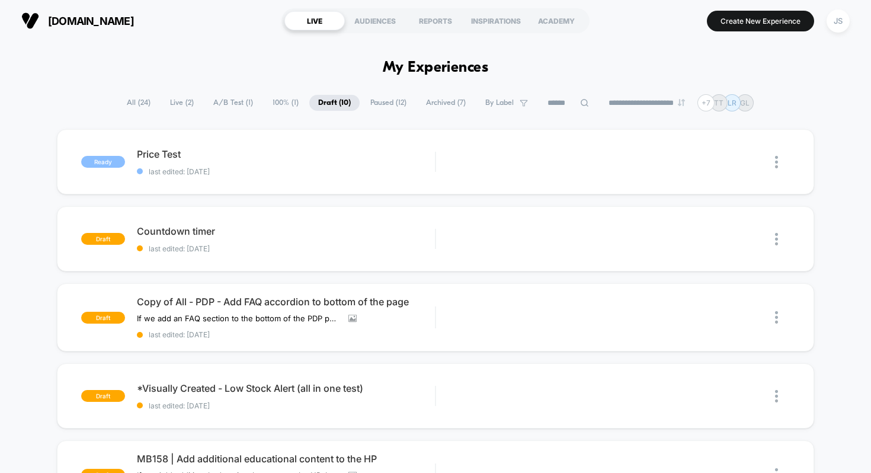
click at [756, 23] on button "Create New Experience" at bounding box center [760, 21] width 107 height 21
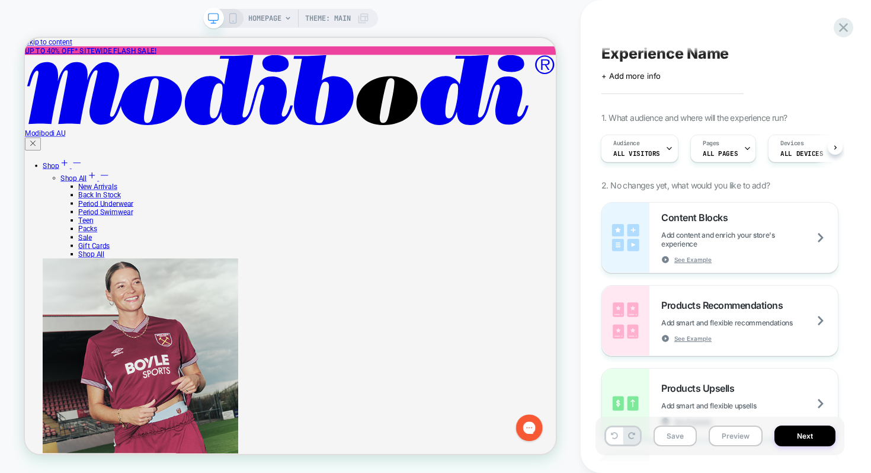
click at [255, 14] on span "HOMEPAGE" at bounding box center [264, 18] width 33 height 19
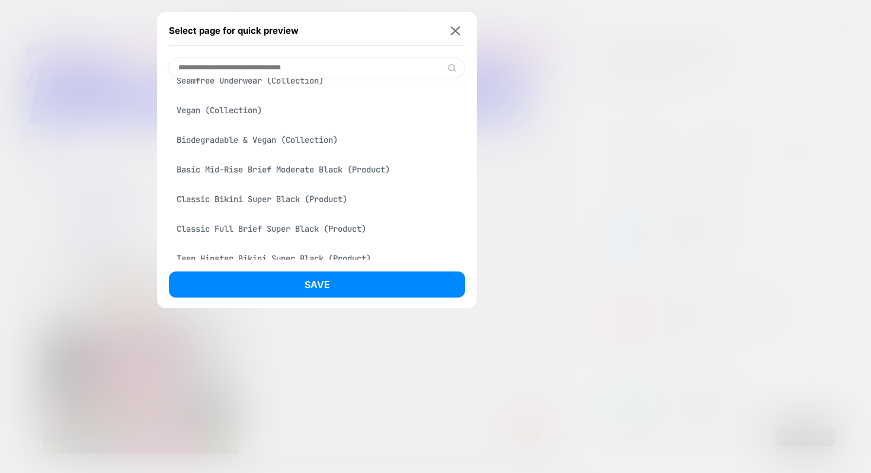
scroll to position [265, 0]
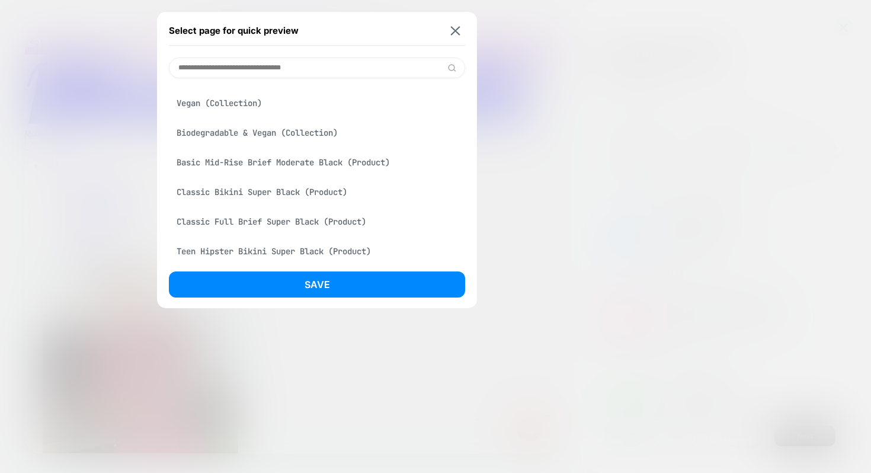
click at [232, 193] on div "Classic Bikini Super Black (Product)" at bounding box center [317, 192] width 296 height 23
click at [342, 281] on button "Save" at bounding box center [317, 284] width 296 height 26
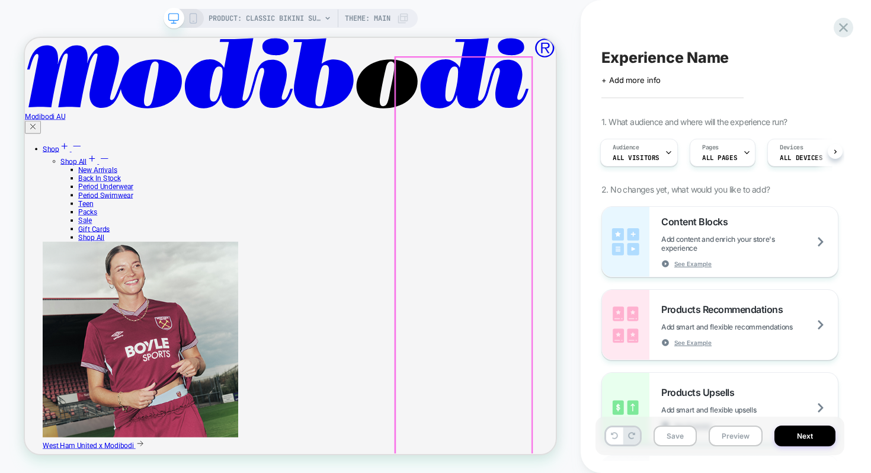
scroll to position [0, 0]
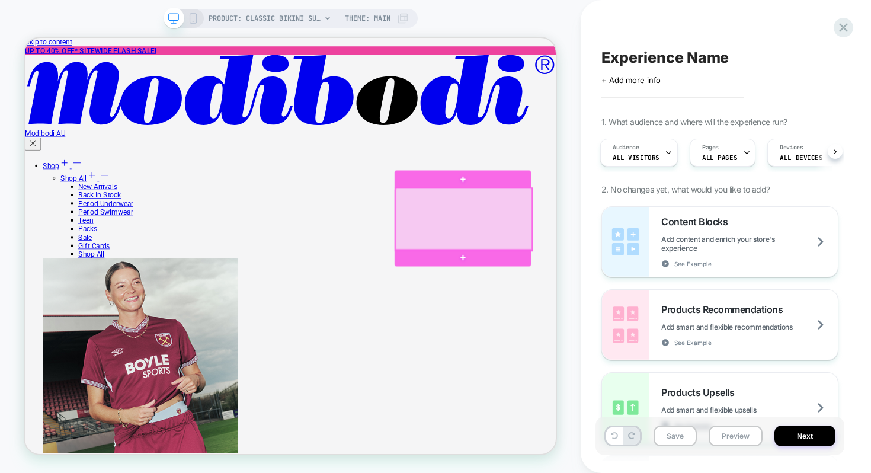
click at [585, 298] on div at bounding box center [610, 279] width 182 height 83
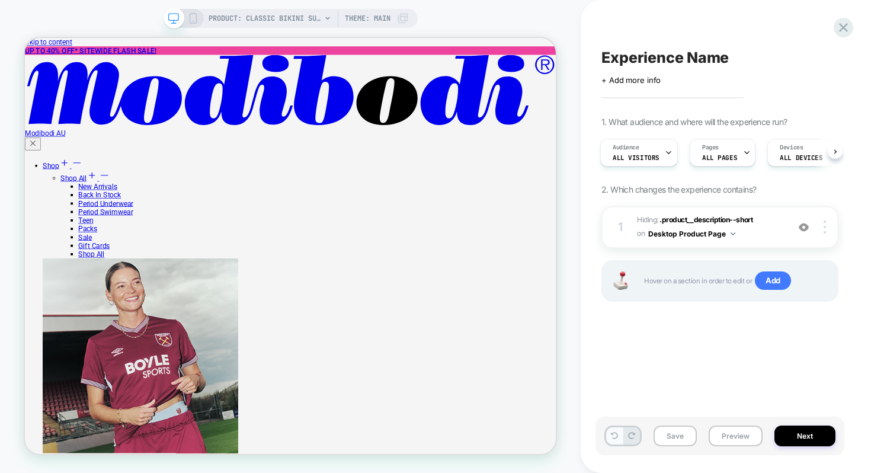
click at [612, 429] on button at bounding box center [614, 435] width 17 height 17
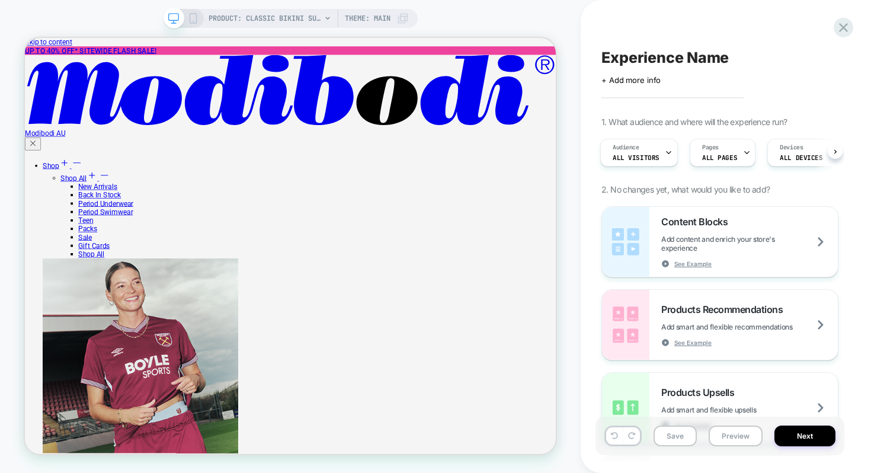
click at [188, 23] on icon at bounding box center [193, 18] width 11 height 11
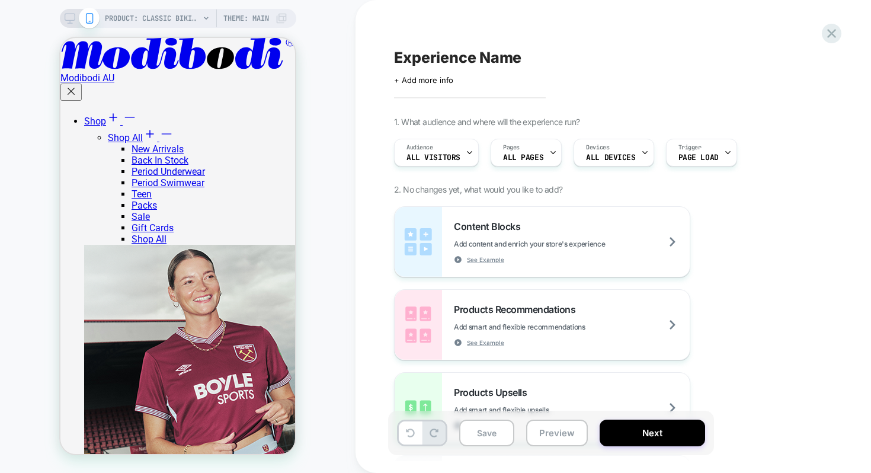
scroll to position [337, 0]
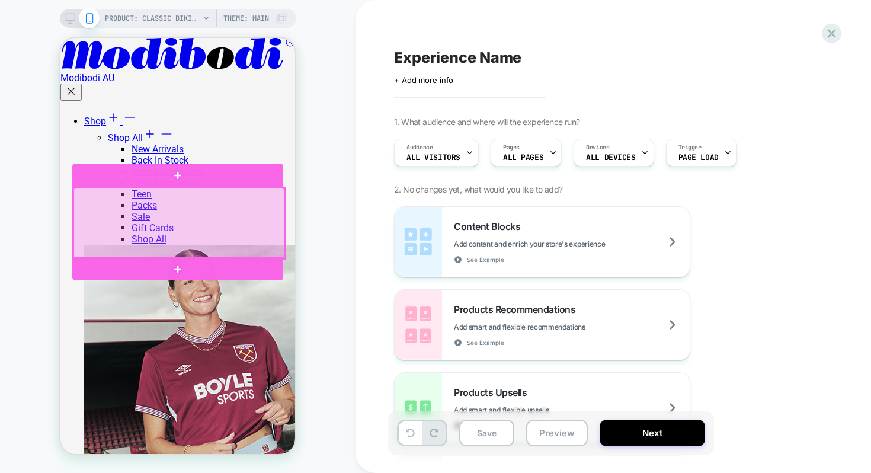
click at [242, 218] on div at bounding box center [178, 223] width 211 height 71
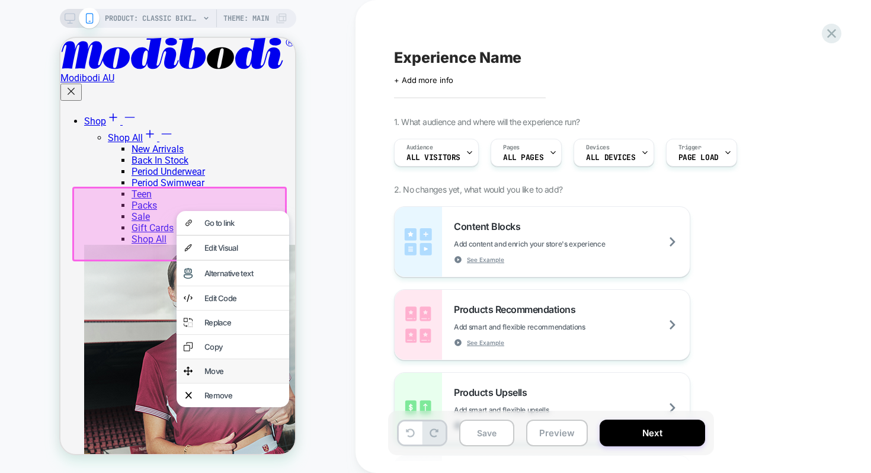
click at [239, 376] on div "Move" at bounding box center [243, 370] width 78 height 9
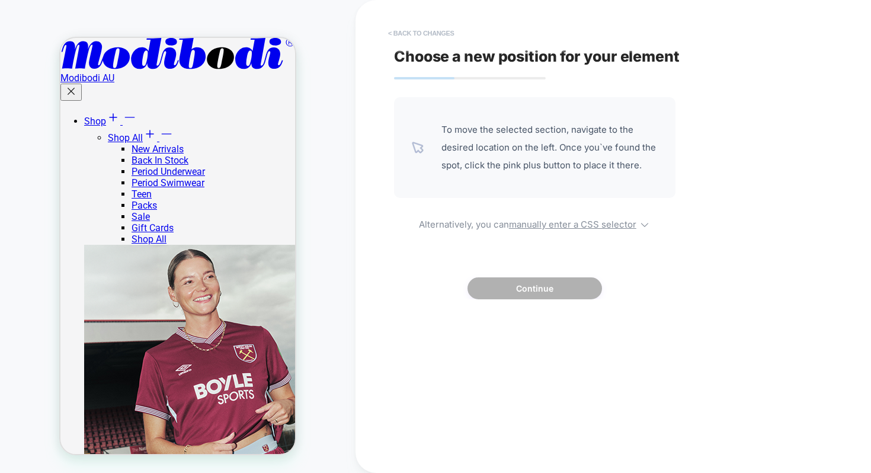
click at [392, 26] on button "< Back to changes" at bounding box center [421, 33] width 78 height 19
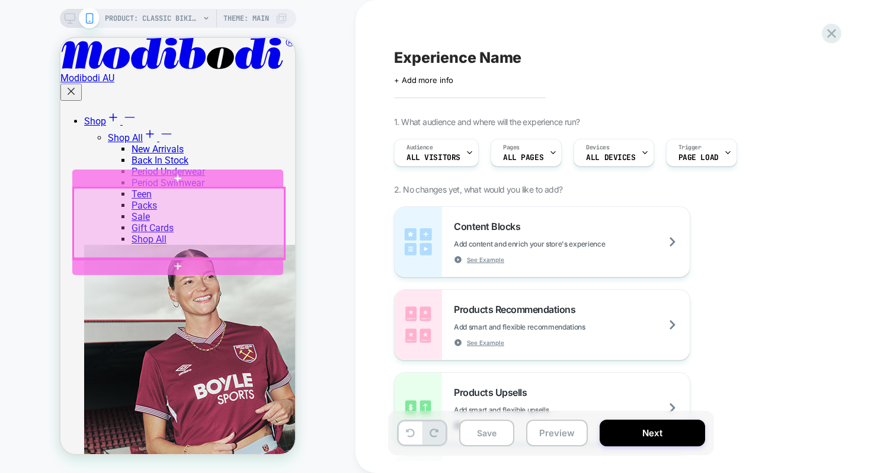
click at [196, 214] on div at bounding box center [178, 223] width 211 height 71
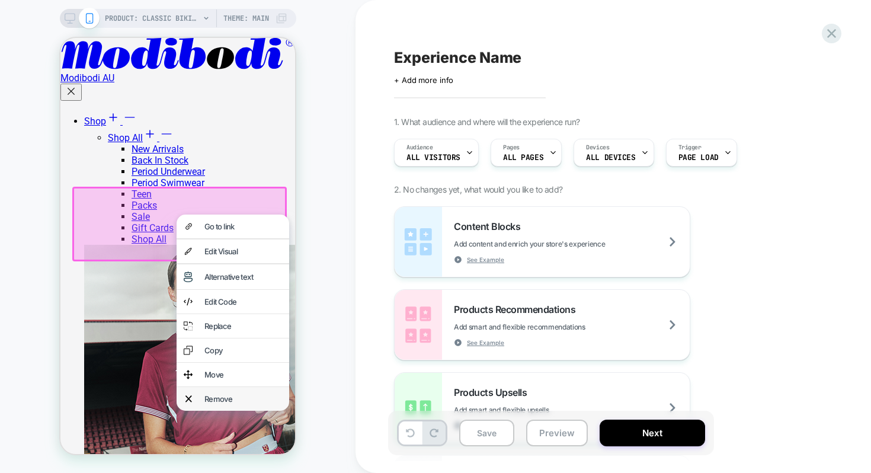
click at [212, 406] on div "Remove" at bounding box center [233, 399] width 113 height 24
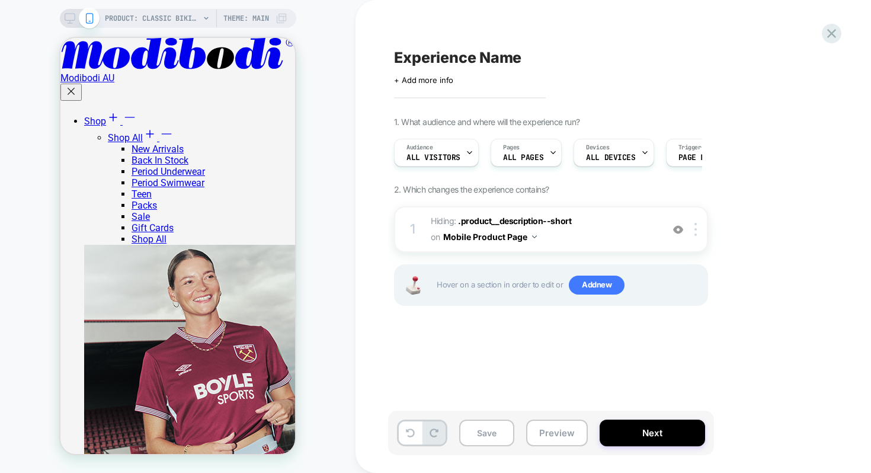
scroll to position [333, 0]
click at [698, 234] on div at bounding box center [698, 229] width 20 height 13
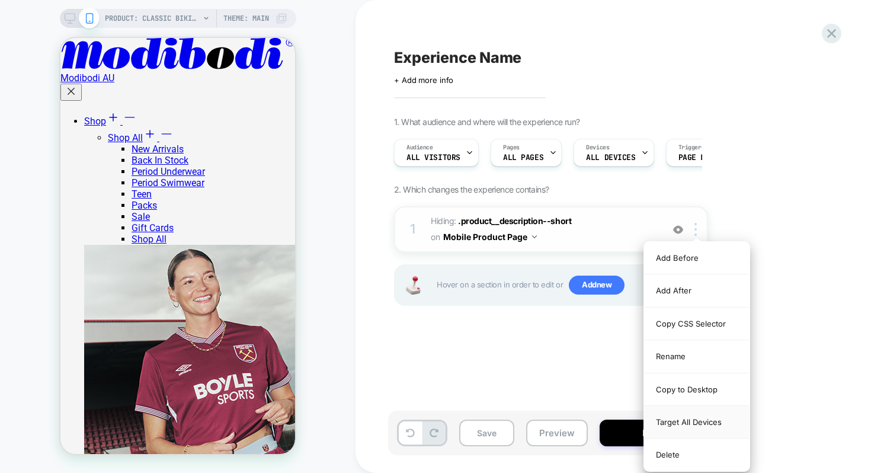
click at [691, 425] on div "Target All Devices" at bounding box center [696, 422] width 105 height 33
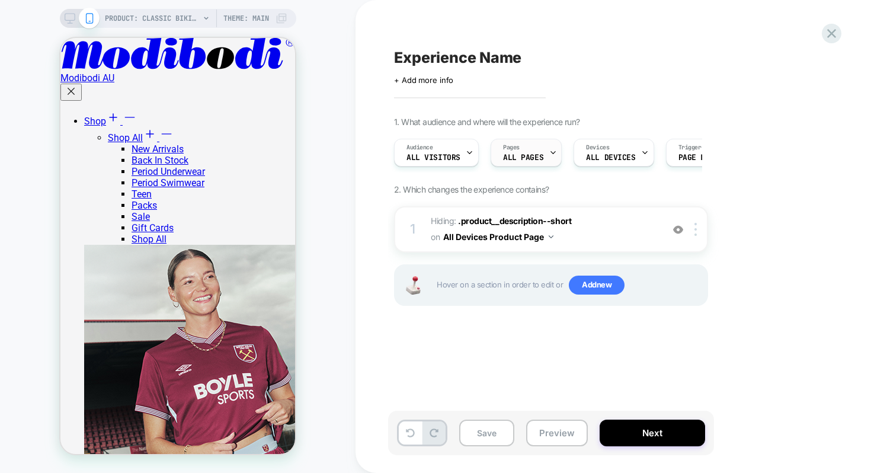
click at [530, 153] on span "ALL PAGES" at bounding box center [523, 157] width 40 height 8
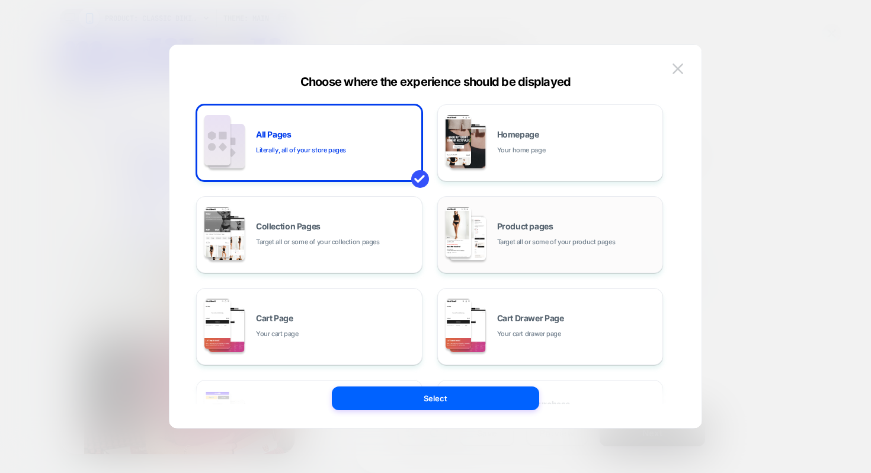
click at [561, 246] on span "Target all or some of your product pages" at bounding box center [556, 241] width 118 height 11
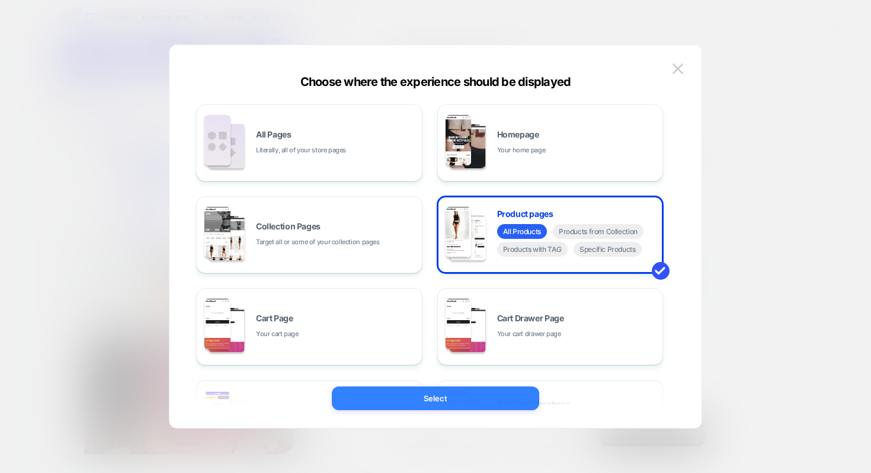
click at [499, 393] on button "Select" at bounding box center [435, 398] width 207 height 24
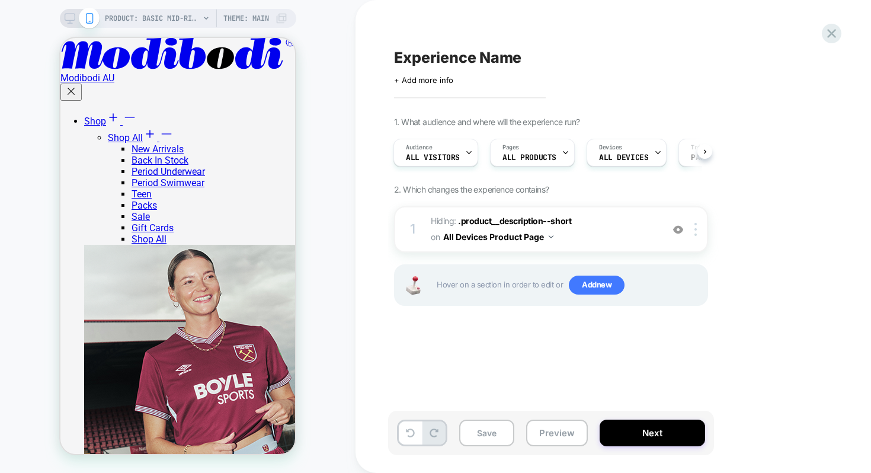
scroll to position [0, 1]
click at [439, 62] on span "Experience Name" at bounding box center [457, 58] width 127 height 18
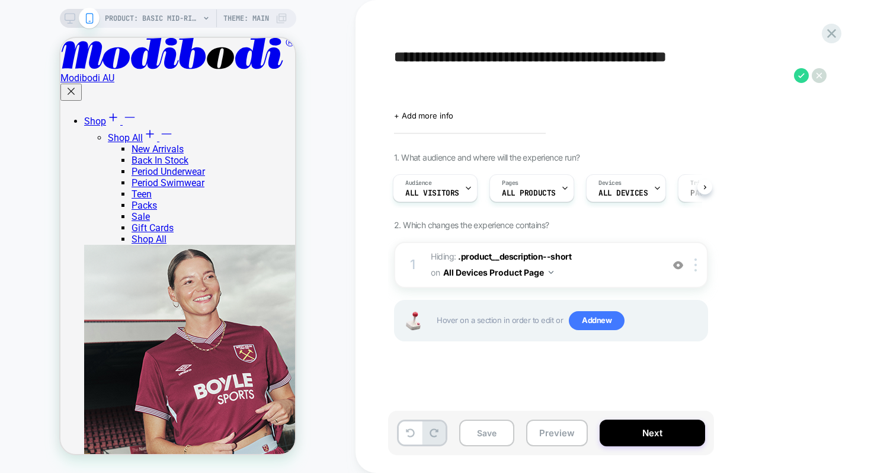
click at [502, 89] on textarea "**********" at bounding box center [591, 75] width 394 height 53
type textarea "**********"
click at [799, 76] on icon at bounding box center [801, 75] width 7 height 5
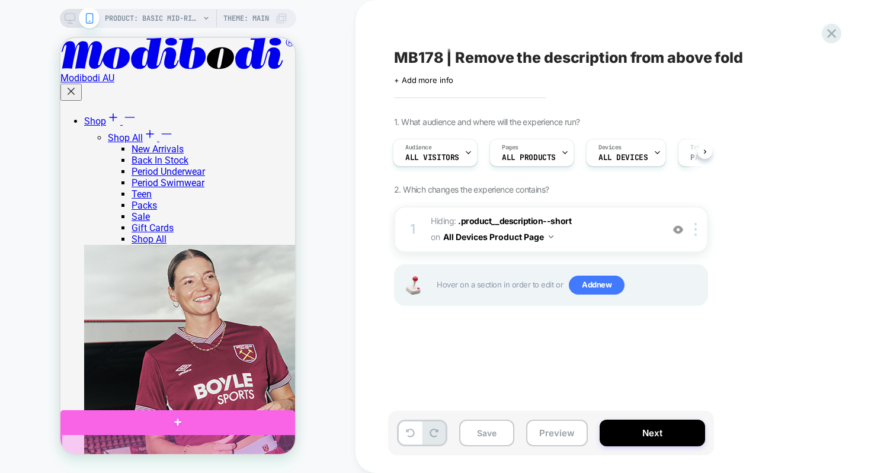
scroll to position [142, 0]
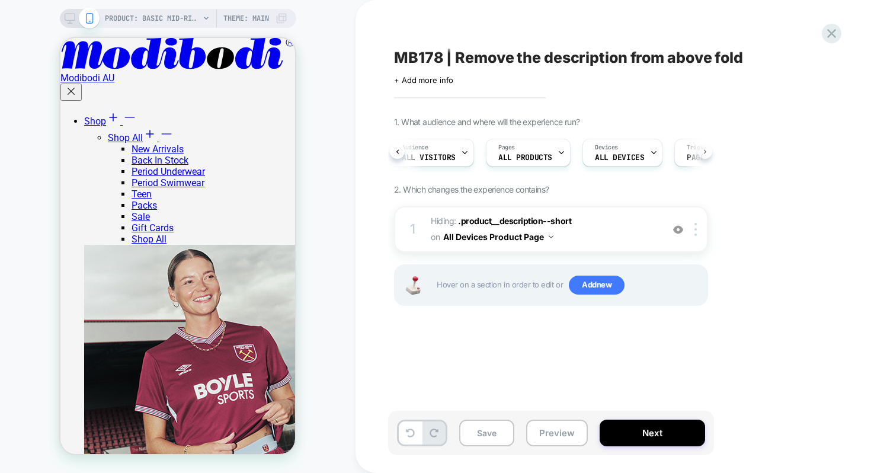
scroll to position [0, 33]
click at [456, 78] on div "+ Add more info" at bounding box center [512, 79] width 237 height 9
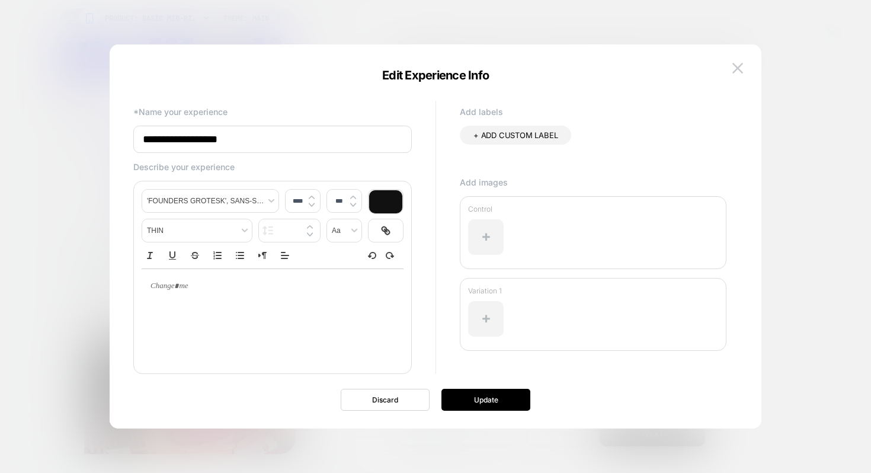
type input "****"
click at [167, 285] on p at bounding box center [267, 286] width 229 height 11
click at [168, 287] on p at bounding box center [267, 286] width 229 height 11
click at [731, 69] on button at bounding box center [738, 68] width 18 height 18
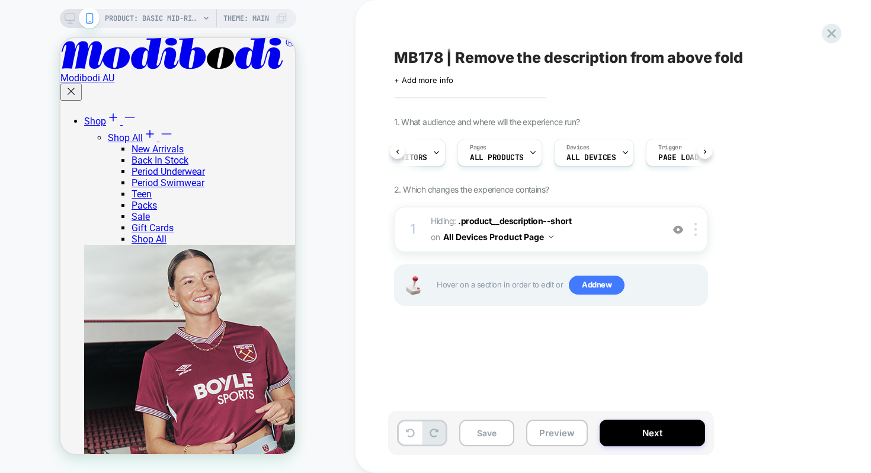
click at [449, 60] on span "MB178 | Remove the description from above fold" at bounding box center [568, 58] width 349 height 18
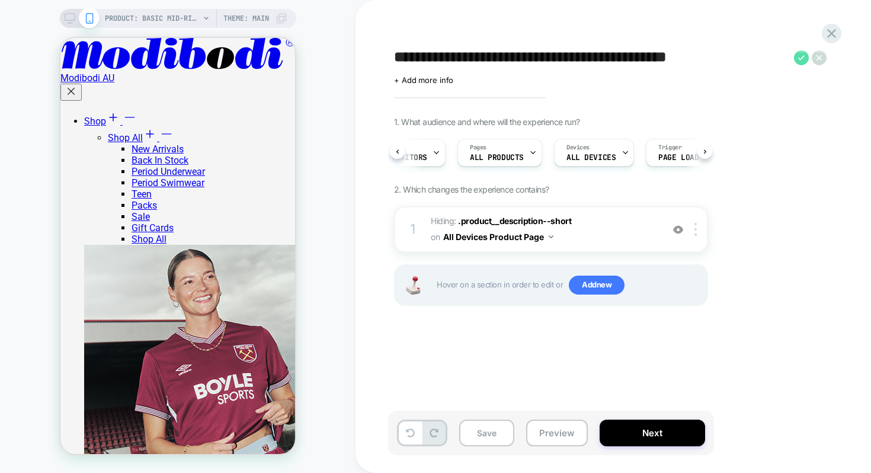
click at [803, 59] on icon at bounding box center [801, 57] width 15 height 15
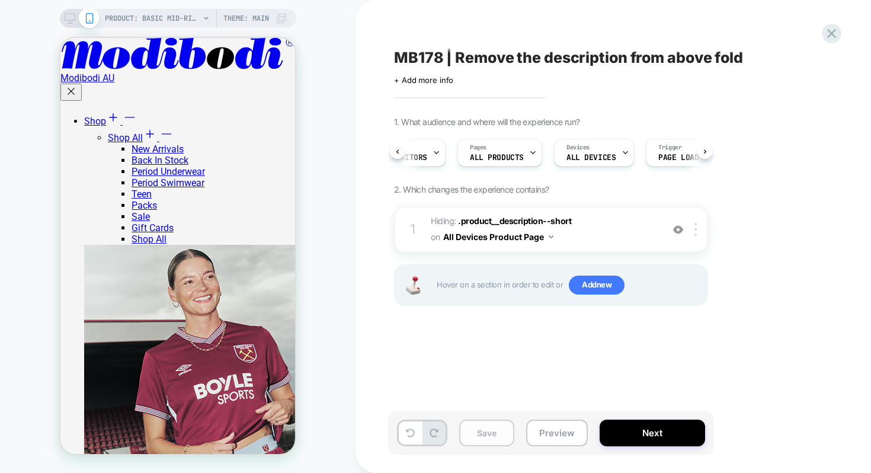
click at [497, 436] on button "Save" at bounding box center [486, 432] width 55 height 27
click at [431, 75] on div "Click to edit experience details + Add more info" at bounding box center [523, 75] width 259 height 18
click at [432, 79] on span "+ Add more info" at bounding box center [423, 79] width 59 height 9
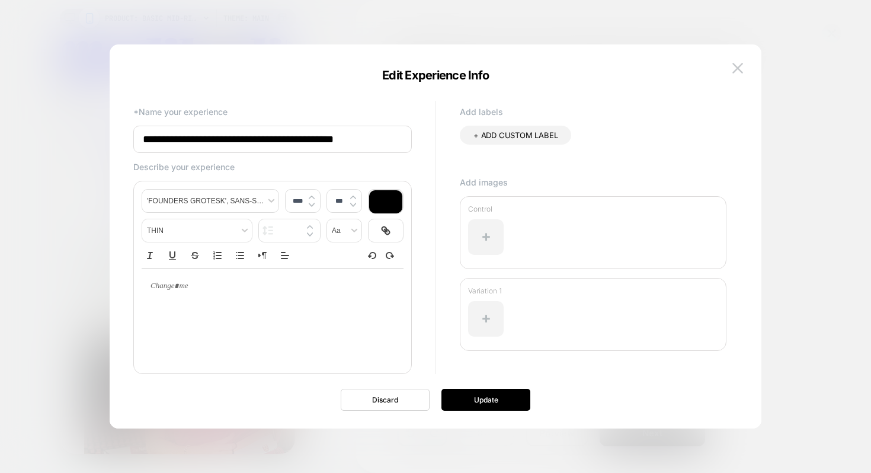
click at [179, 290] on p at bounding box center [267, 286] width 229 height 11
click at [180, 289] on p at bounding box center [267, 286] width 229 height 11
click at [386, 207] on div at bounding box center [385, 201] width 33 height 23
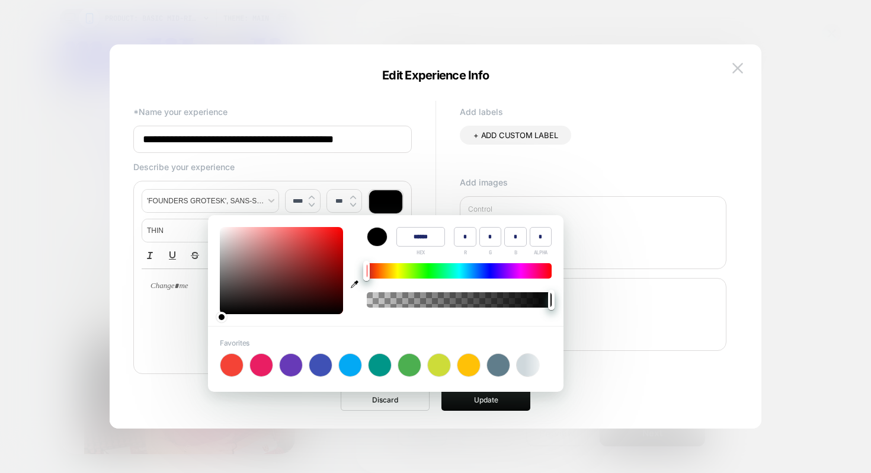
click at [175, 294] on div "﻿" at bounding box center [273, 286] width 262 height 34
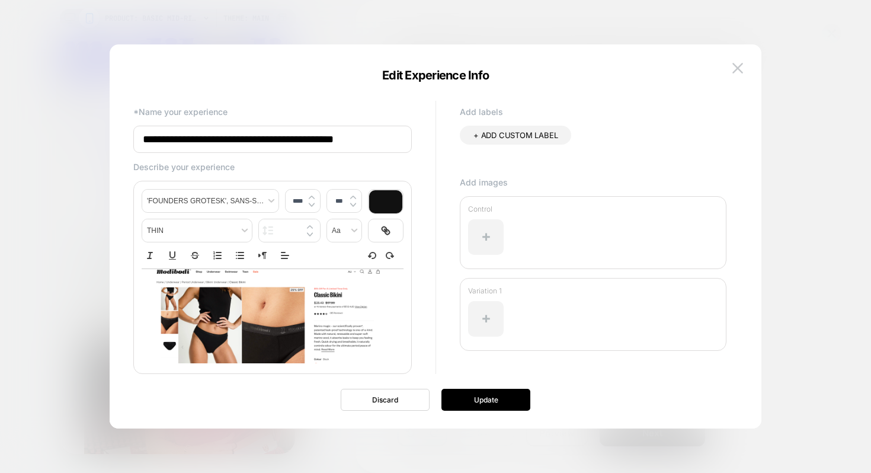
scroll to position [136, 0]
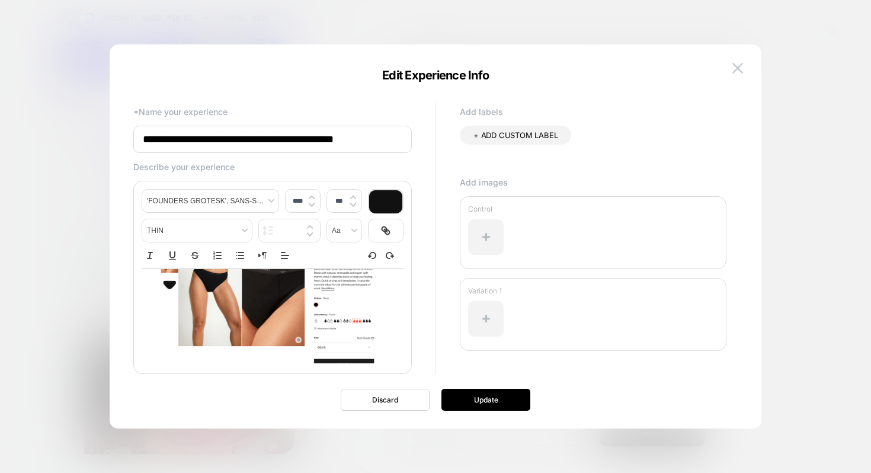
type input "****"
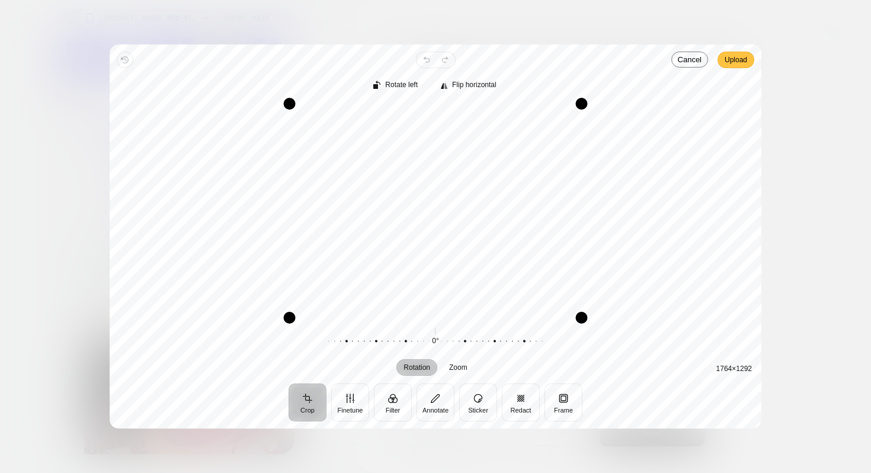
click at [731, 65] on span "Upload" at bounding box center [735, 60] width 23 height 14
click at [726, 65] on span "Upload" at bounding box center [735, 60] width 23 height 14
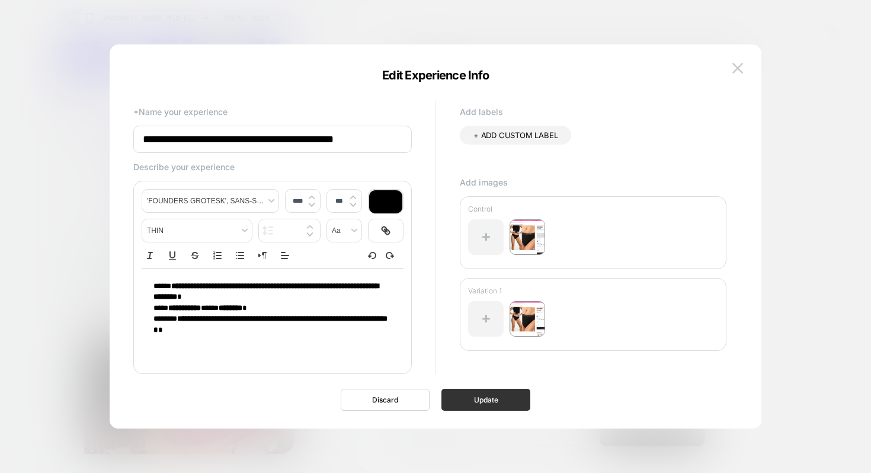
click at [499, 394] on button "Update" at bounding box center [485, 400] width 89 height 22
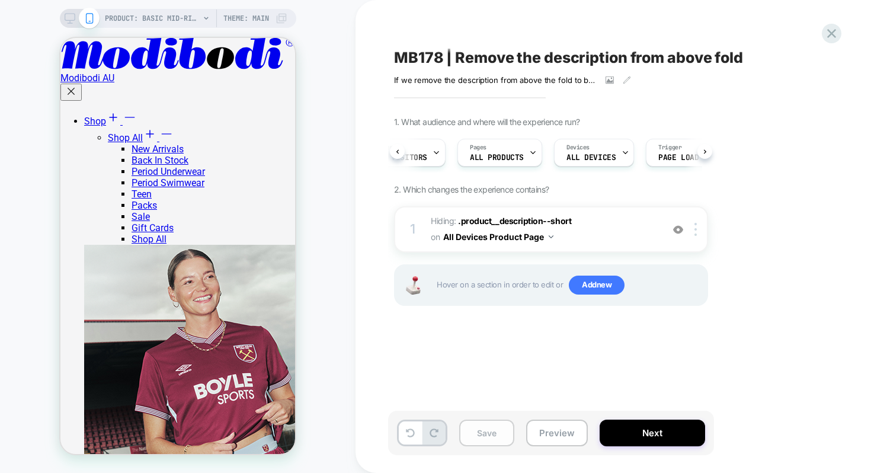
click at [496, 426] on button "Save" at bounding box center [486, 432] width 55 height 27
click at [619, 427] on button "Next" at bounding box center [651, 432] width 105 height 27
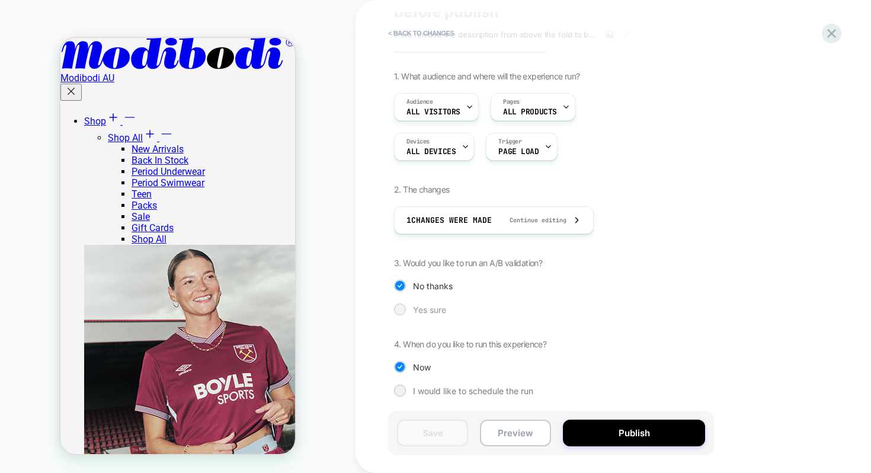
click at [433, 313] on span "Yes sure" at bounding box center [429, 309] width 33 height 10
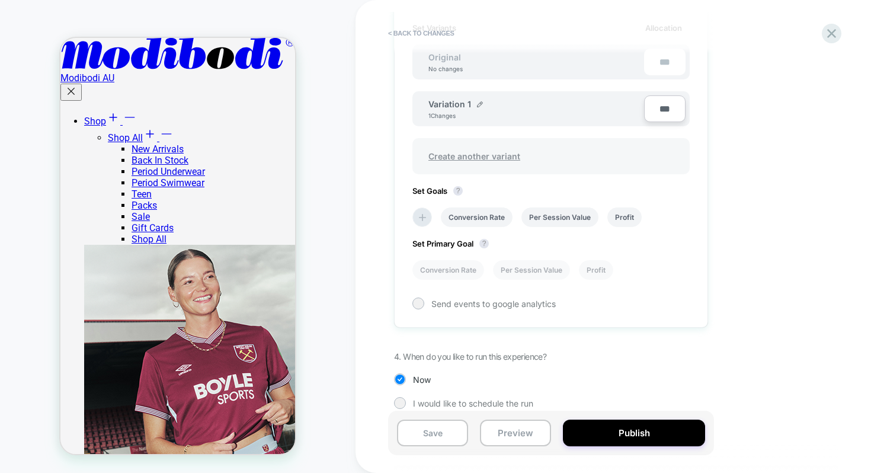
scroll to position [399, 0]
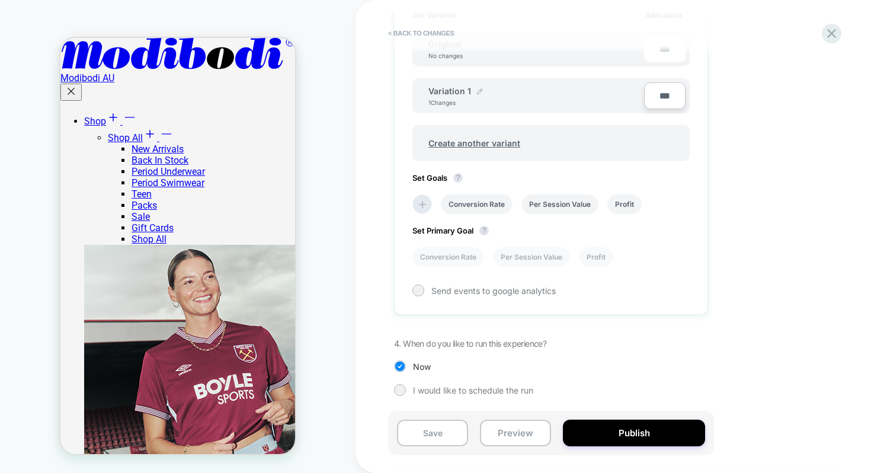
click at [477, 94] on div at bounding box center [480, 91] width 6 height 7
click at [479, 94] on input "**********" at bounding box center [471, 96] width 86 height 23
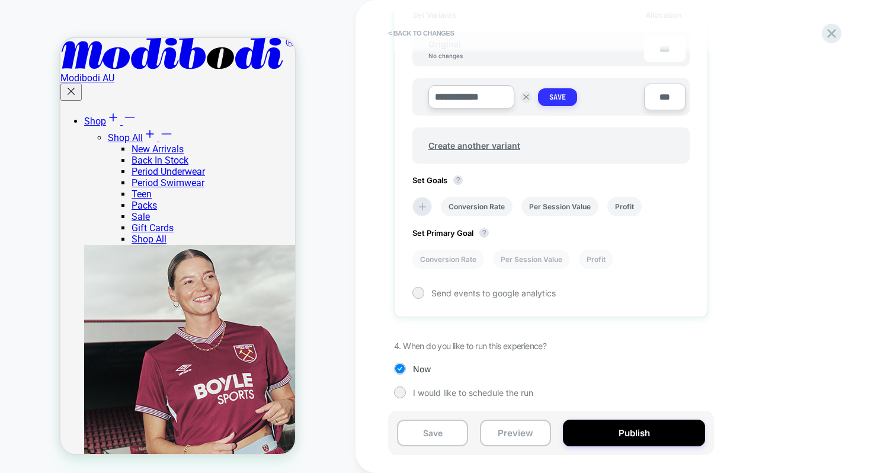
type input "**********"
click at [551, 94] on strong "Save" at bounding box center [557, 96] width 17 height 9
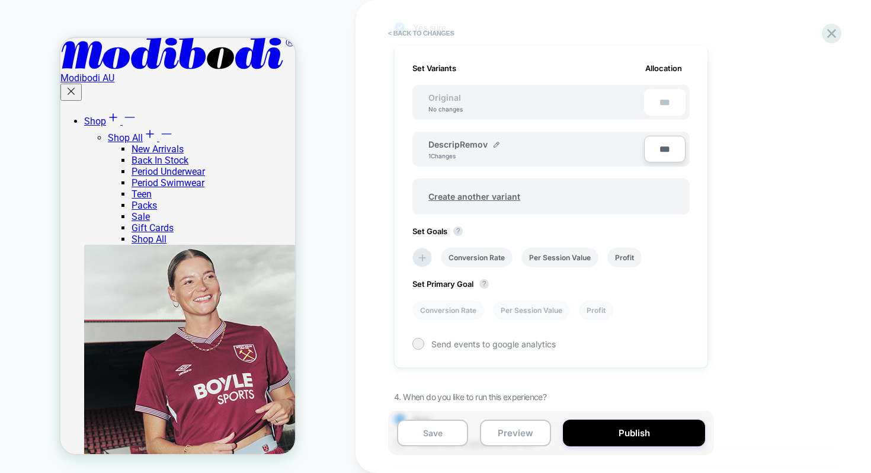
scroll to position [346, 0]
click at [447, 312] on li "Conversion Rate" at bounding box center [448, 309] width 72 height 20
click at [434, 343] on span "Send events to google analytics" at bounding box center [493, 343] width 124 height 10
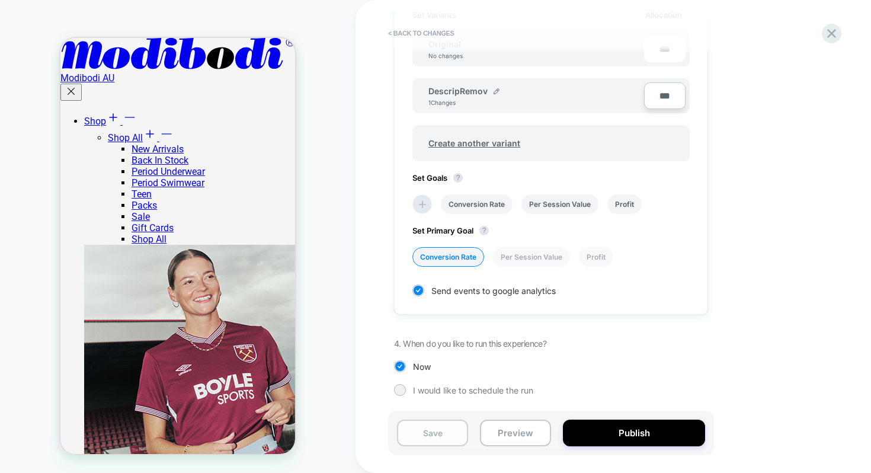
click at [438, 439] on button "Save" at bounding box center [432, 432] width 71 height 27
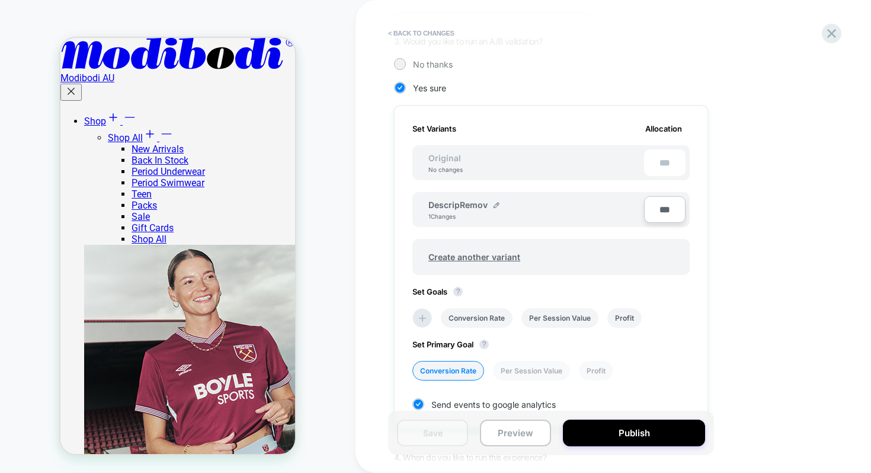
scroll to position [278, 0]
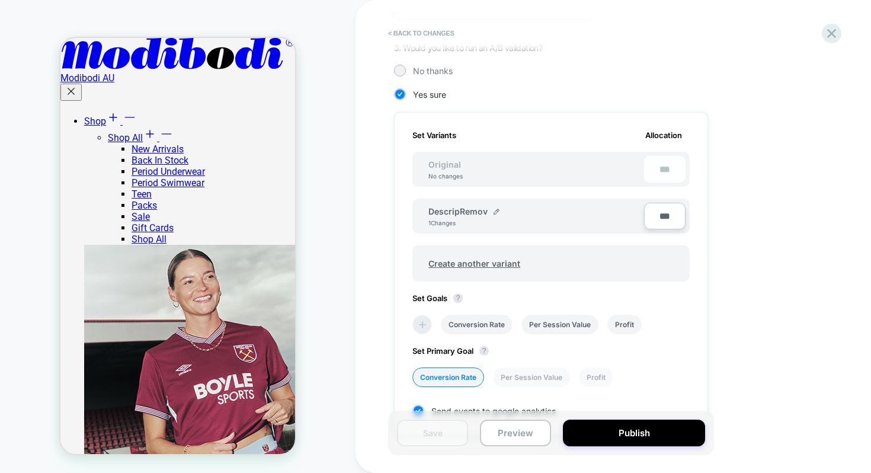
click at [418, 329] on icon at bounding box center [422, 325] width 12 height 12
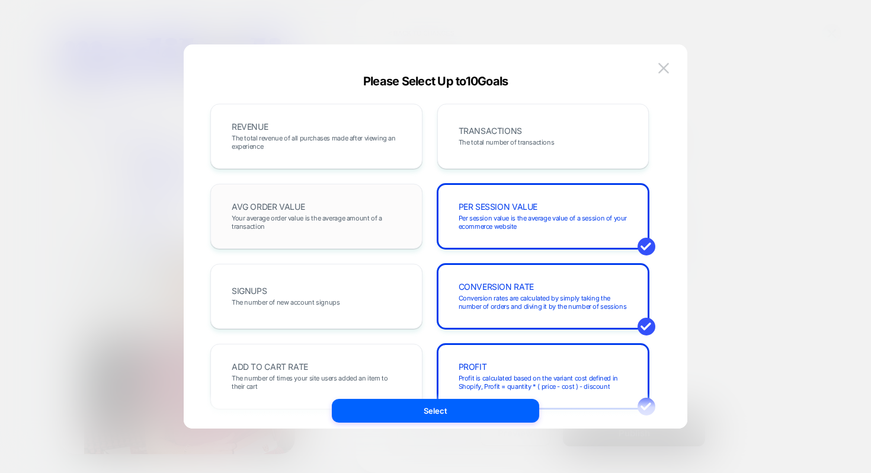
click at [353, 207] on div "AVG ORDER VALUE Your average order value is the average amount of a transaction" at bounding box center [316, 216] width 187 height 40
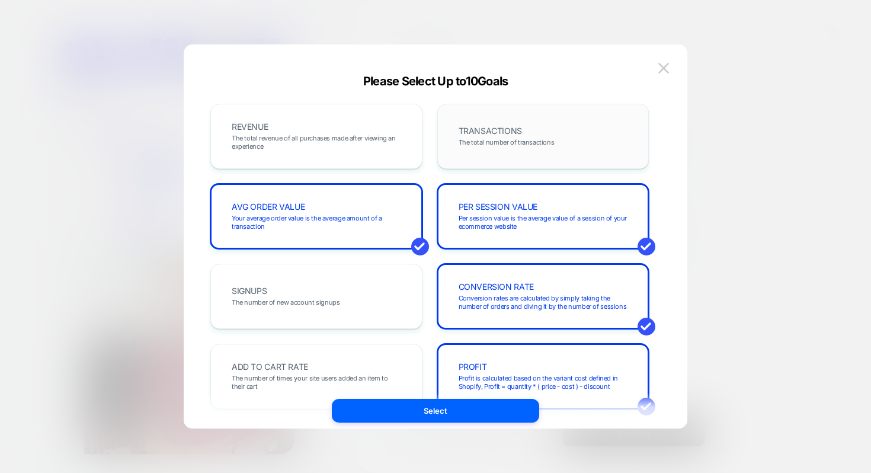
click at [487, 156] on div "TRANSACTIONS The total number of transactions" at bounding box center [543, 136] width 212 height 65
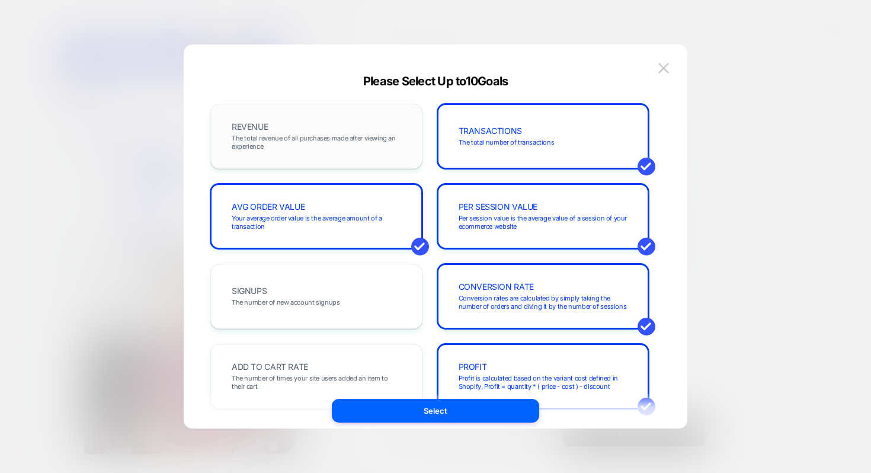
click at [316, 152] on div "REVENUE The total revenue of all purchases made after viewing an experience" at bounding box center [316, 136] width 187 height 40
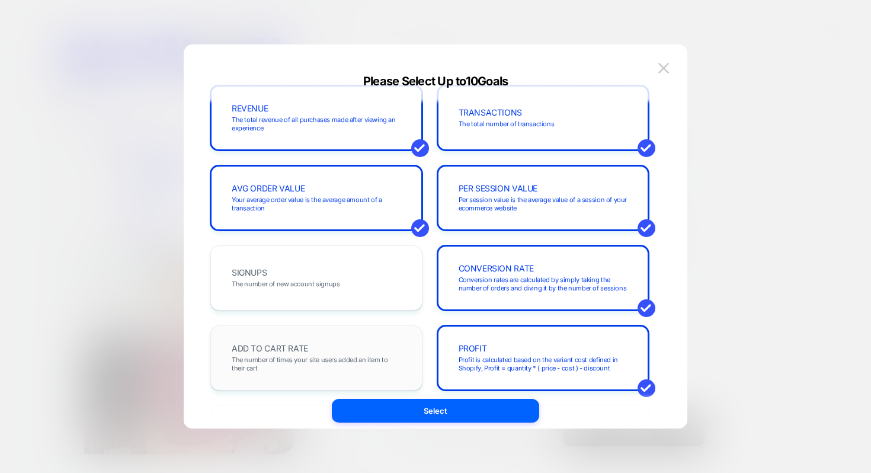
click at [314, 352] on div "ADD TO CART RATE The number of times your site users added an item to their cart" at bounding box center [316, 358] width 187 height 40
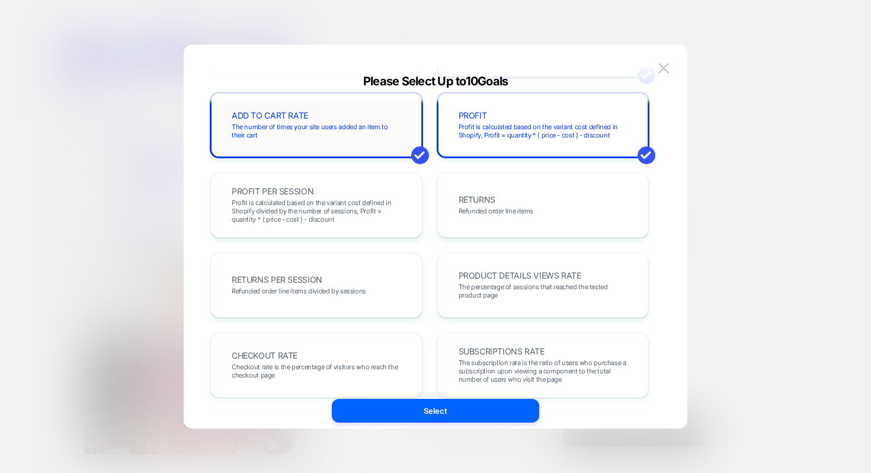
scroll to position [288, 0]
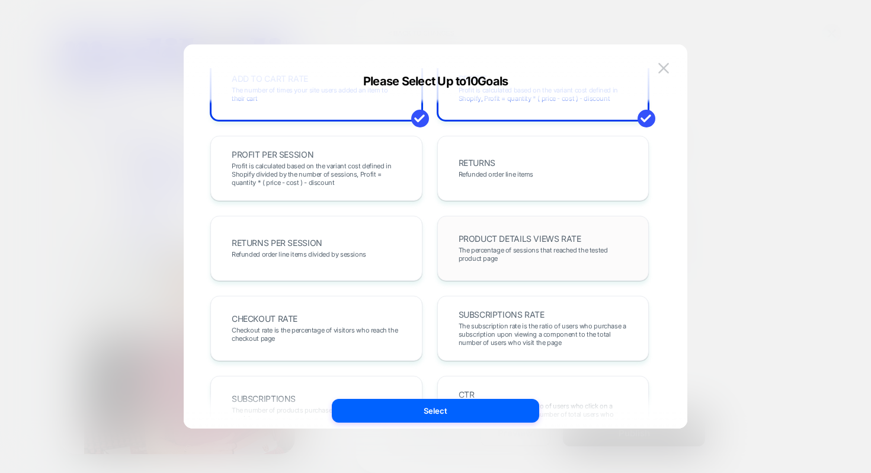
click at [505, 268] on div "PRODUCT DETAILS VIEWS RATE The percentage of sessions that reached the tested p…" at bounding box center [543, 248] width 187 height 40
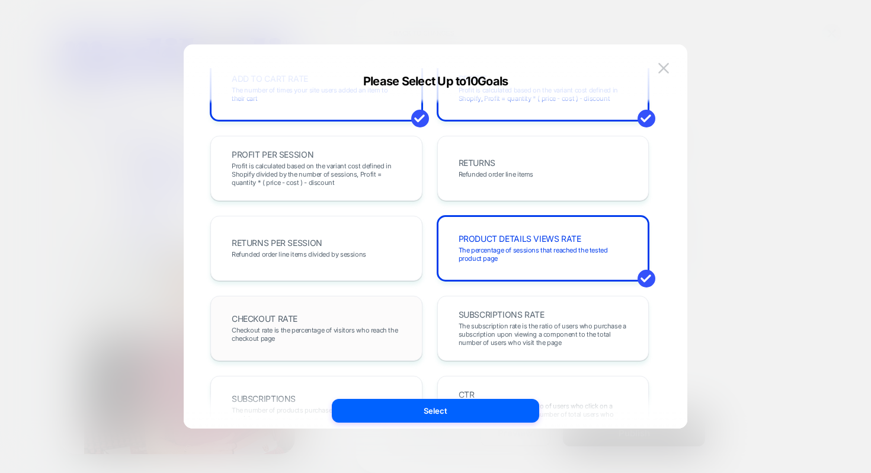
scroll to position [386, 0]
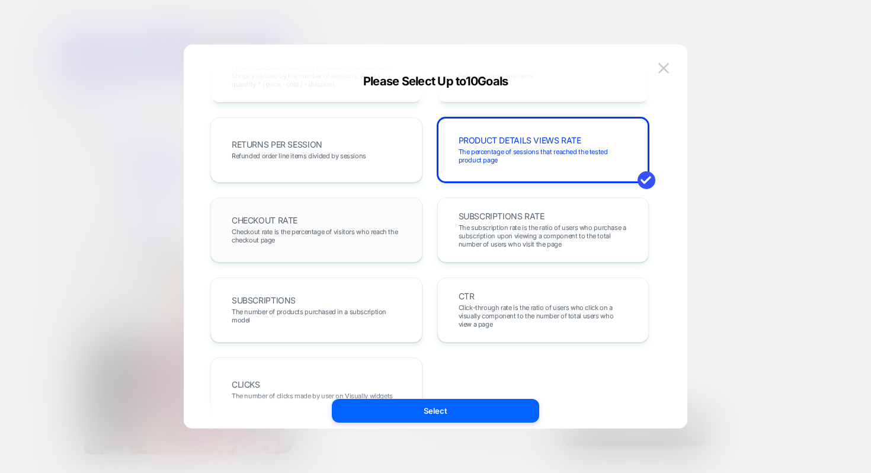
click at [336, 241] on span "Checkout rate is the percentage of visitors who reach the checkout page" at bounding box center [316, 235] width 169 height 17
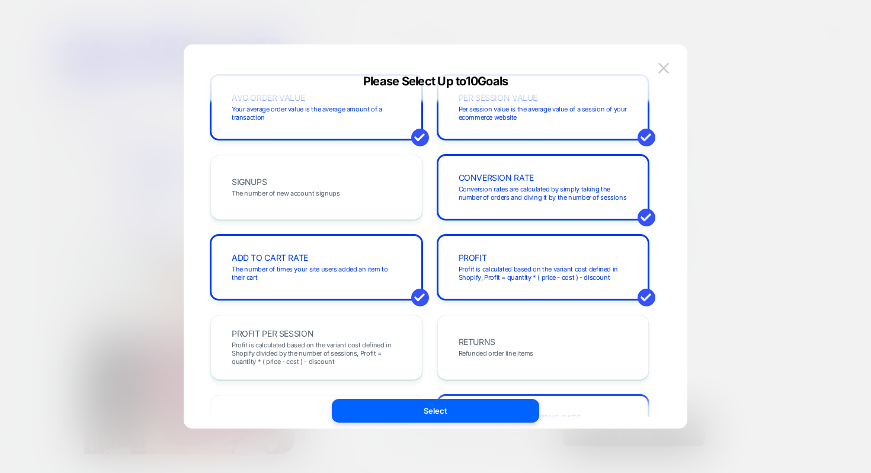
scroll to position [0, 0]
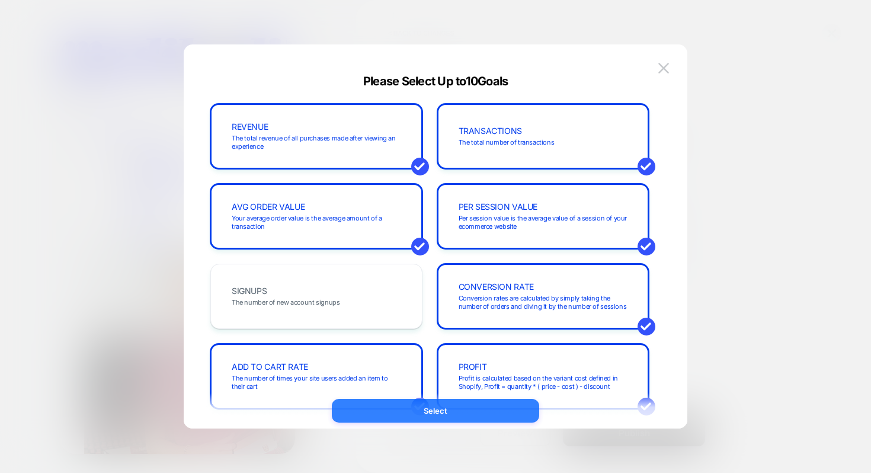
click at [472, 406] on button "Select" at bounding box center [435, 411] width 207 height 24
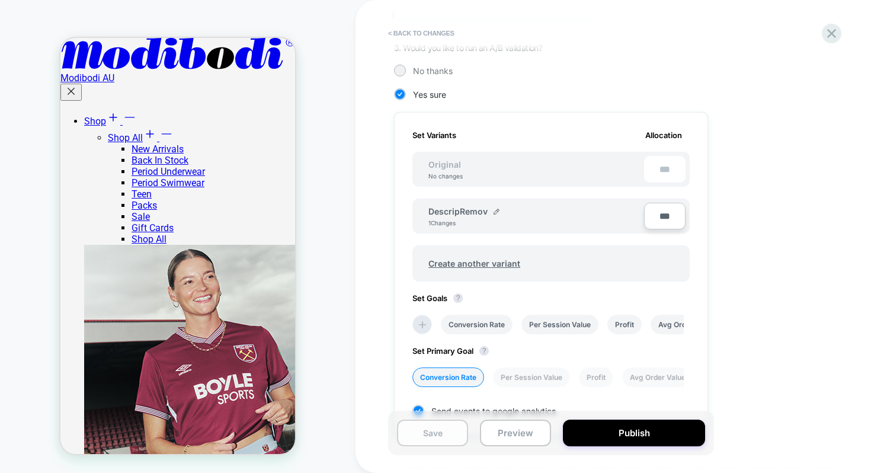
click at [460, 429] on button "Save" at bounding box center [432, 432] width 71 height 27
click at [837, 31] on icon at bounding box center [831, 33] width 16 height 16
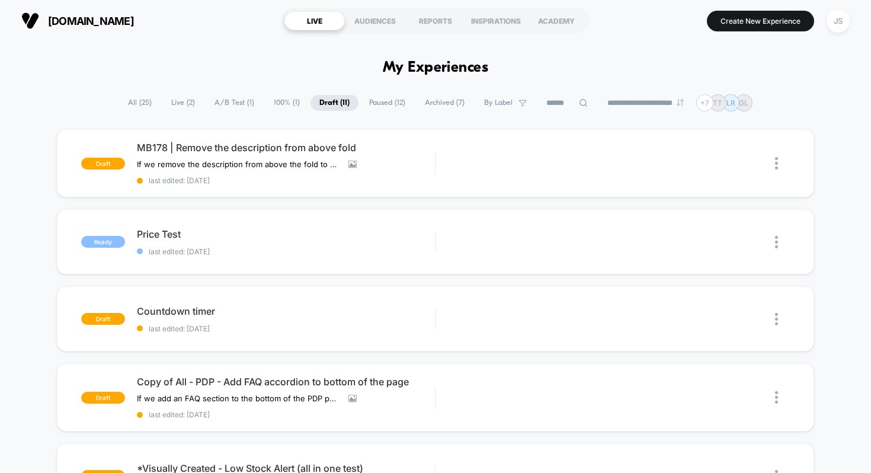
click at [647, 163] on div "Preview" at bounding box center [656, 163] width 71 height 27
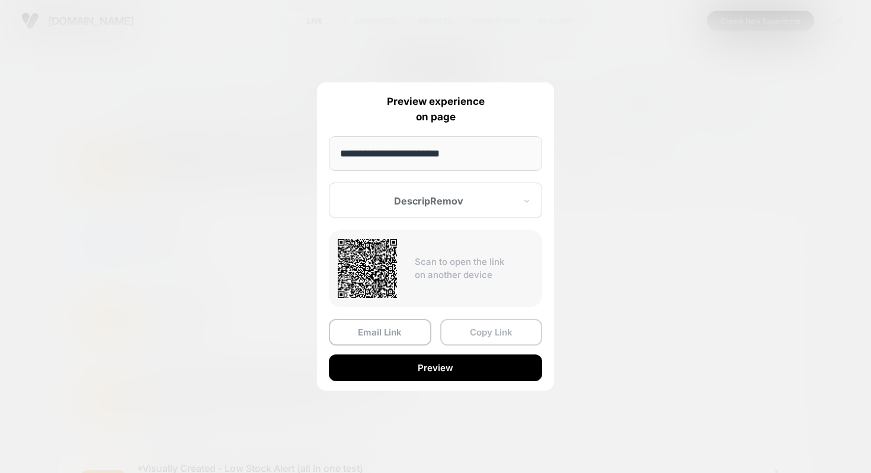
click at [469, 334] on button "Copy Link" at bounding box center [491, 332] width 102 height 27
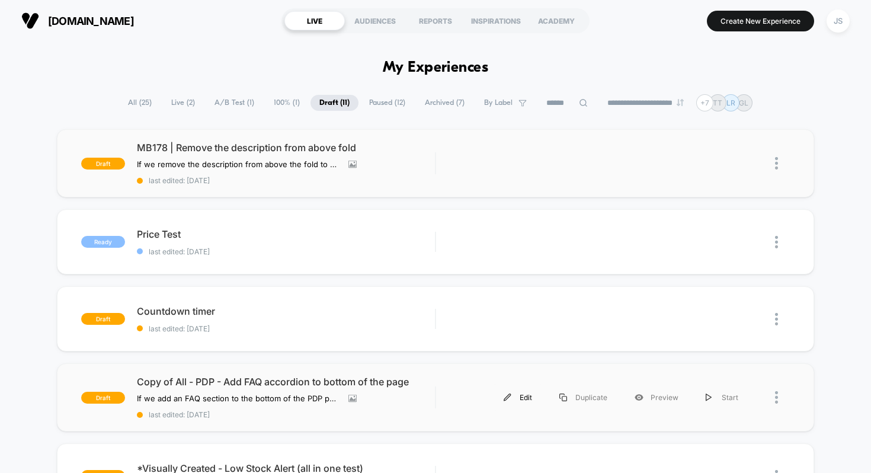
click at [515, 392] on div "Edit" at bounding box center [518, 397] width 56 height 27
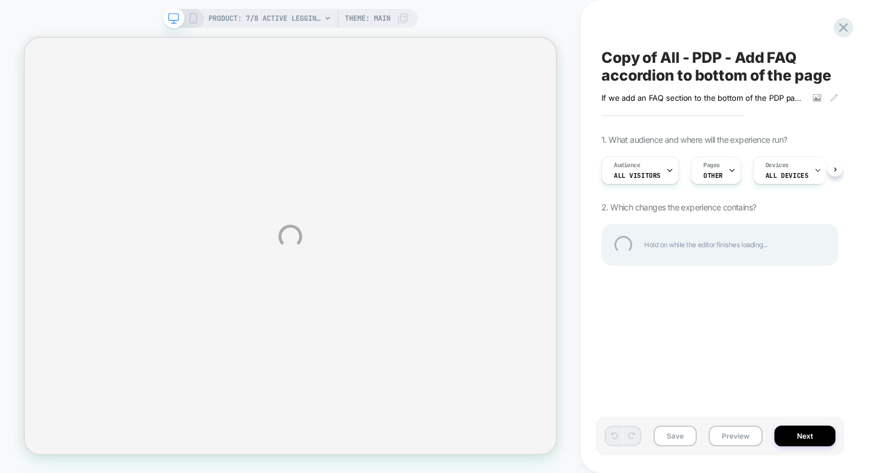
click at [634, 73] on div "Copy of All - PDP - Add FAQ accordion to bottom of the page" at bounding box center [719, 67] width 237 height 36
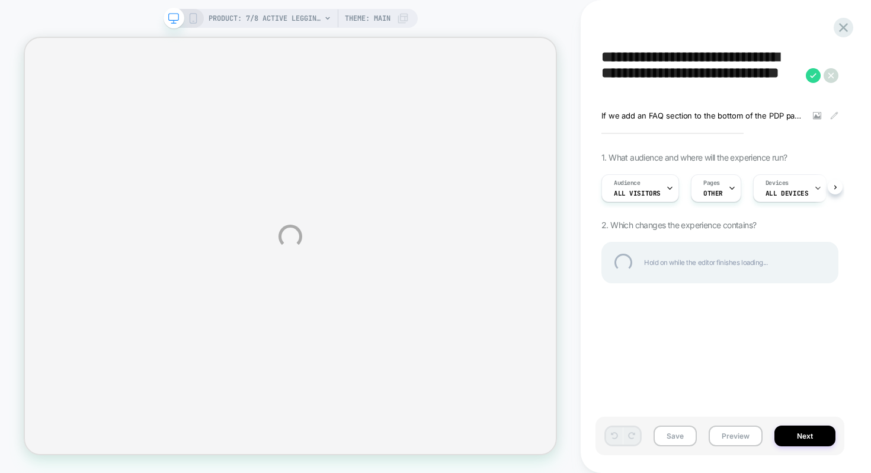
click at [634, 73] on textarea "**********" at bounding box center [700, 75] width 198 height 53
type textarea "**********"
click at [810, 76] on div "**********" at bounding box center [719, 75] width 237 height 53
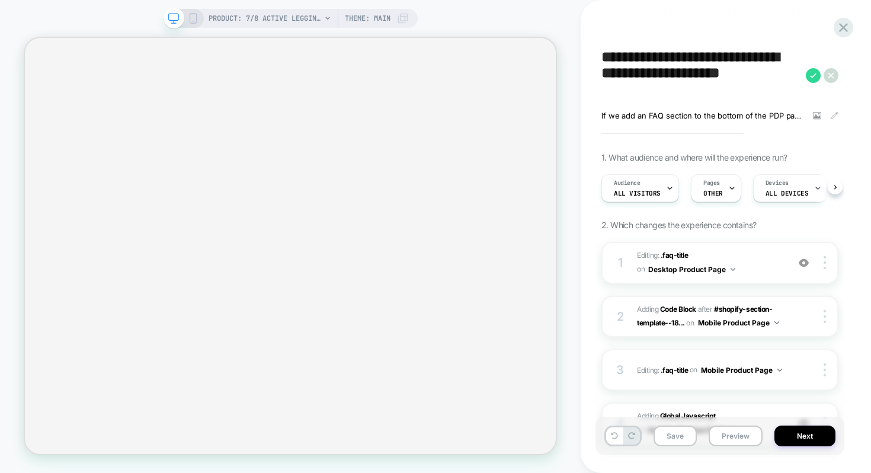
scroll to position [0, 1]
click at [816, 72] on icon at bounding box center [813, 75] width 15 height 15
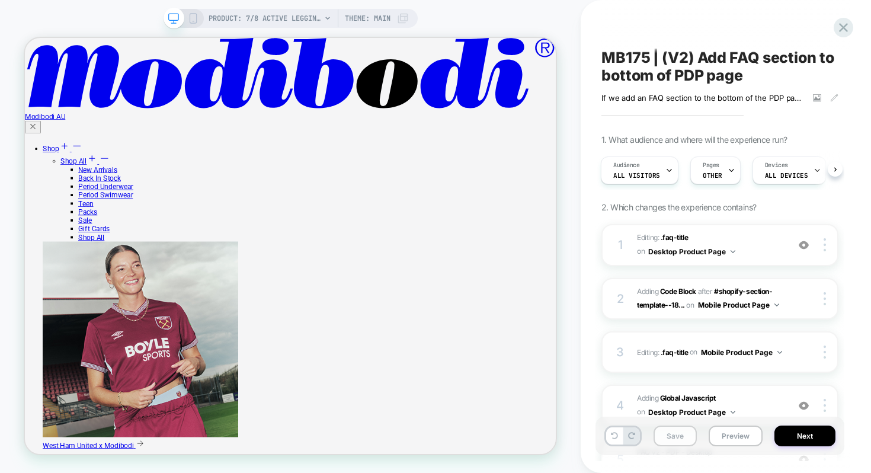
scroll to position [0, 0]
click at [673, 443] on button "Save" at bounding box center [674, 435] width 43 height 21
click at [790, 438] on button "Next" at bounding box center [804, 435] width 61 height 21
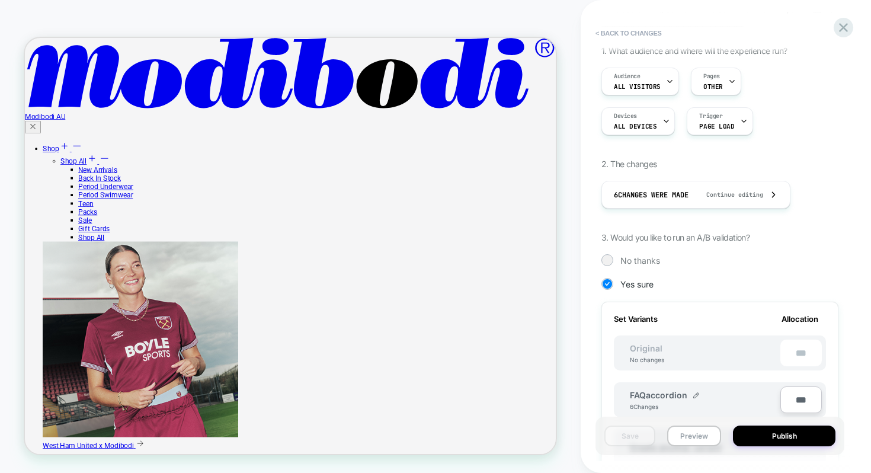
scroll to position [174, 0]
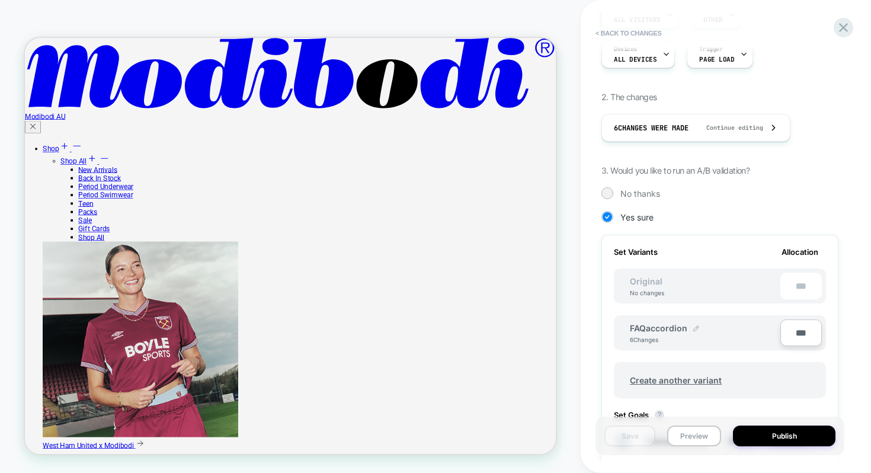
click at [693, 326] on img at bounding box center [696, 328] width 6 height 6
click at [670, 334] on input "**********" at bounding box center [673, 333] width 86 height 23
click at [695, 335] on input "**********" at bounding box center [673, 333] width 86 height 23
click at [700, 335] on input "**********" at bounding box center [673, 333] width 86 height 23
type input "**********"
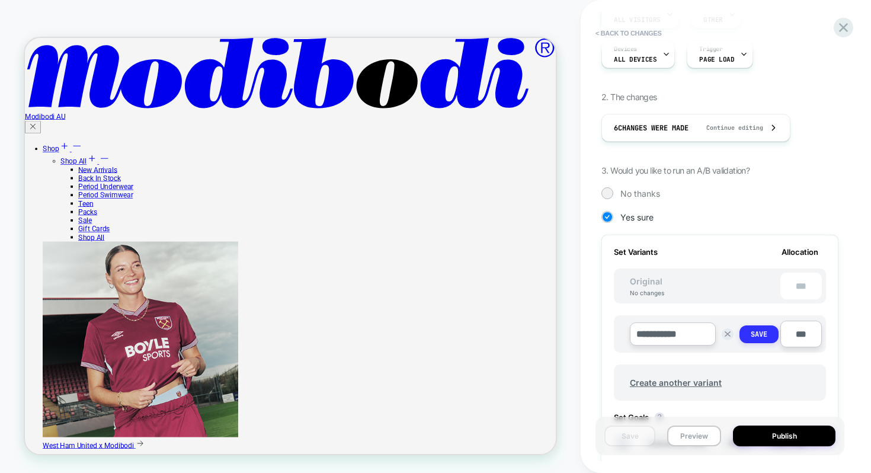
click at [750, 331] on strong "Save" at bounding box center [758, 333] width 17 height 9
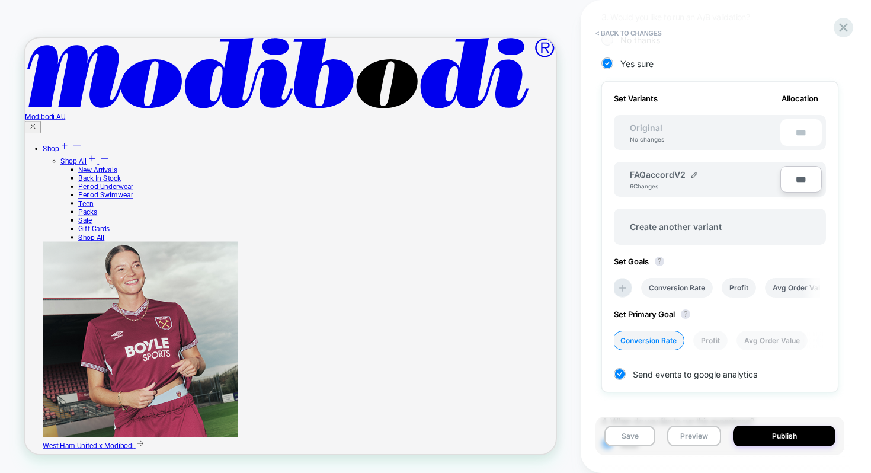
scroll to position [328, 0]
click at [637, 438] on button "Save" at bounding box center [629, 435] width 51 height 21
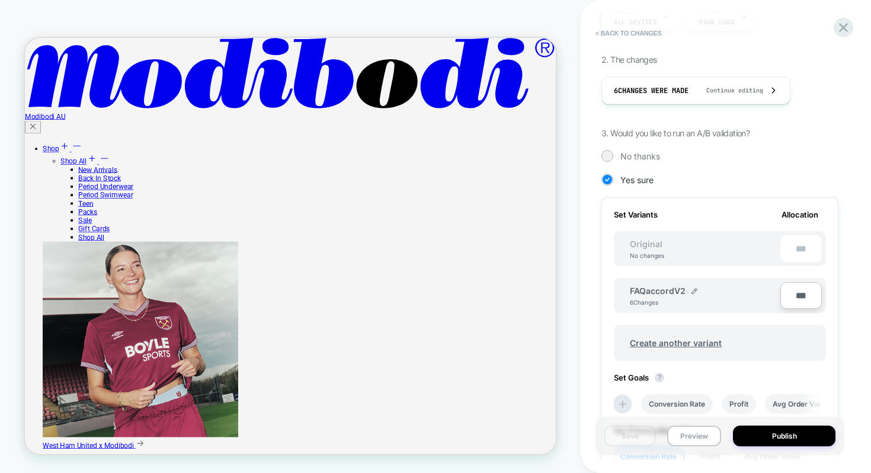
scroll to position [0, 0]
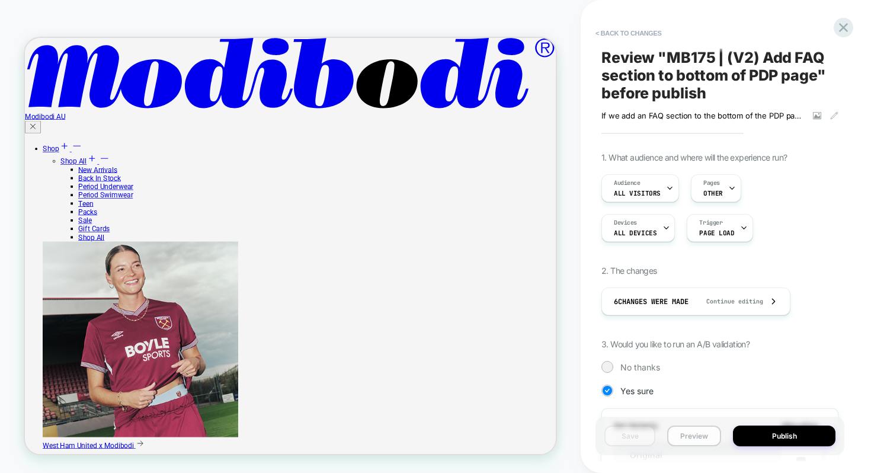
click at [695, 429] on button "Preview" at bounding box center [694, 435] width 54 height 21
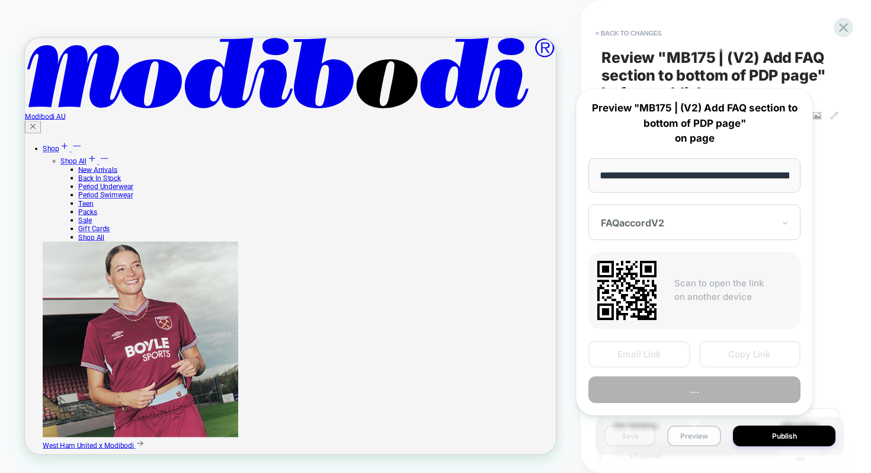
scroll to position [0, 241]
